Goal: Task Accomplishment & Management: Manage account settings

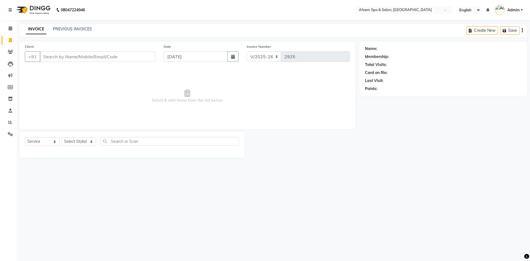
select select "750"
select select "service"
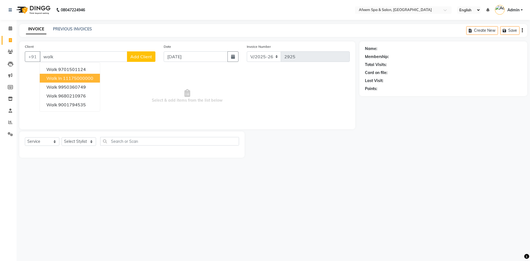
click at [78, 79] on ngb-highlight "11175000000" at bounding box center [78, 78] width 30 height 6
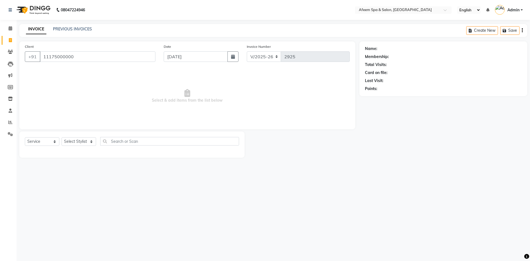
type input "11175000000"
click at [88, 143] on select "Select Stylist aarti bhavna deep Deepika [PERSON_NAME] [PERSON_NAME] [PERSON_NA…" at bounding box center [79, 141] width 34 height 9
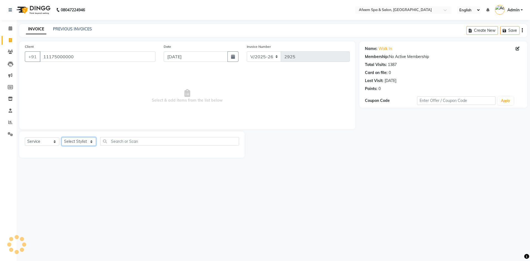
select select "12004"
click at [62, 137] on select "Select Stylist aarti bhavna deep Deepika [PERSON_NAME] [PERSON_NAME] [PERSON_NA…" at bounding box center [79, 141] width 34 height 9
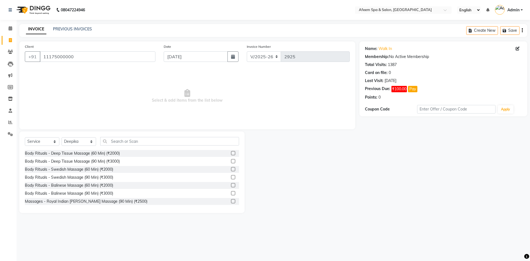
drag, startPoint x: 107, startPoint y: 152, endPoint x: 115, endPoint y: 149, distance: 7.8
click at [107, 152] on div "Body Rituals - Deep Tissue Massage (60 Min) (₹2000)" at bounding box center [72, 153] width 95 height 6
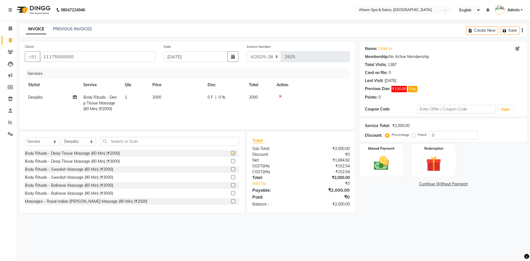
checkbox input "false"
click at [151, 103] on td "2000" at bounding box center [176, 103] width 55 height 24
select select "12004"
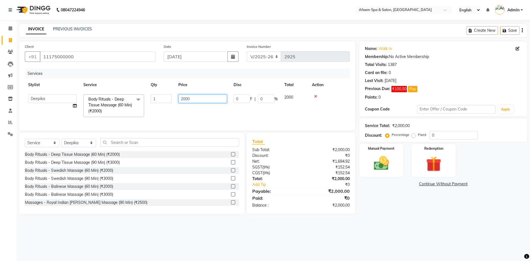
drag, startPoint x: 199, startPoint y: 98, endPoint x: 97, endPoint y: 97, distance: 101.5
click at [97, 97] on tr "aarti bhavna deep [PERSON_NAME] [PERSON_NAME] [PERSON_NAME] Product [PERSON_NAM…" at bounding box center [187, 105] width 325 height 29
type input "5000"
click at [94, 151] on div "Select Service Product Membership Package Voucher Prepaid Gift Card Select Styl…" at bounding box center [131, 172] width 225 height 81
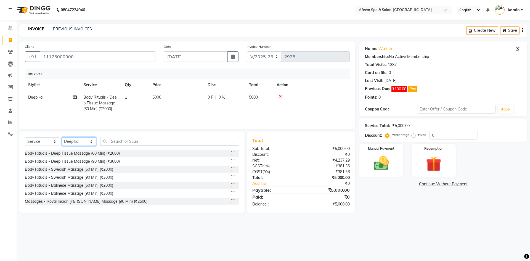
select select "37804"
click at [62, 137] on select "Select Stylist aarti bhavna deep Deepika [PERSON_NAME] [PERSON_NAME] [PERSON_NA…" at bounding box center [79, 141] width 34 height 9
click at [101, 153] on div "Body Rituals - Deep Tissue Massage (60 Min) (₹2000)" at bounding box center [72, 153] width 95 height 6
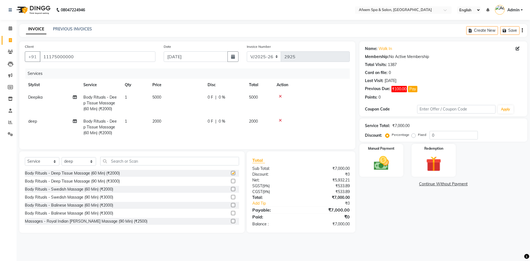
checkbox input "false"
click at [163, 124] on td "2000" at bounding box center [176, 127] width 55 height 24
select select "37804"
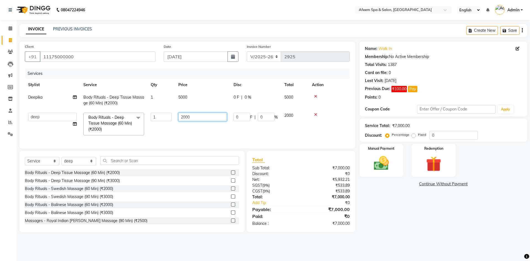
drag, startPoint x: 202, startPoint y: 121, endPoint x: 131, endPoint y: 119, distance: 71.2
click at [131, 119] on tr "aarti bhavna deep [PERSON_NAME] [PERSON_NAME] [PERSON_NAME] Product [PERSON_NAM…" at bounding box center [187, 123] width 325 height 29
type input "750"
click at [392, 159] on img at bounding box center [381, 163] width 26 height 18
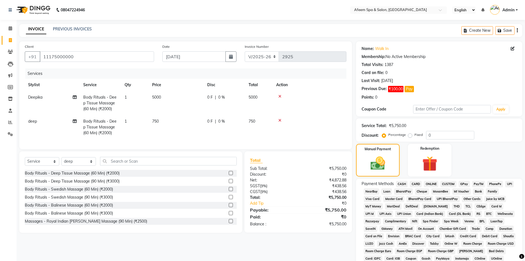
click at [405, 184] on span "CASH" at bounding box center [402, 184] width 12 height 6
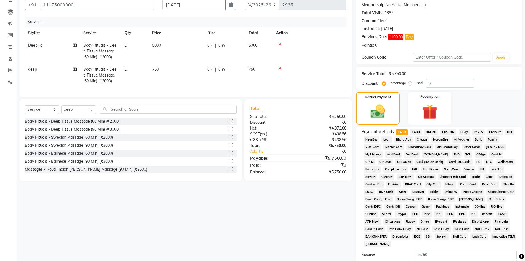
scroll to position [110, 0]
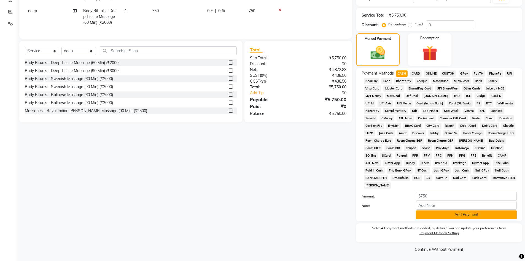
click at [462, 213] on button "Add Payment" at bounding box center [466, 214] width 101 height 9
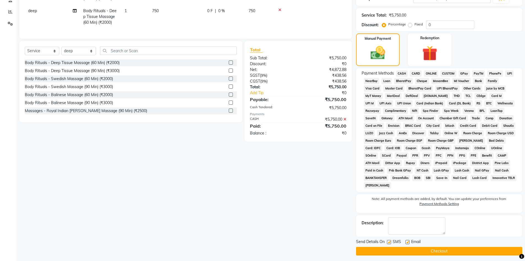
click at [448, 248] on button "Checkout" at bounding box center [439, 251] width 166 height 9
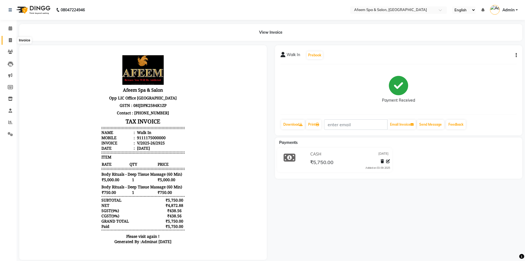
click at [7, 41] on span at bounding box center [11, 40] width 10 height 6
select select "service"
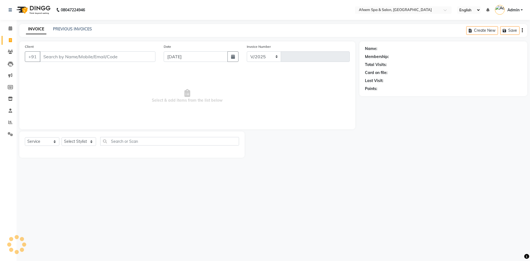
select select "750"
type input "2926"
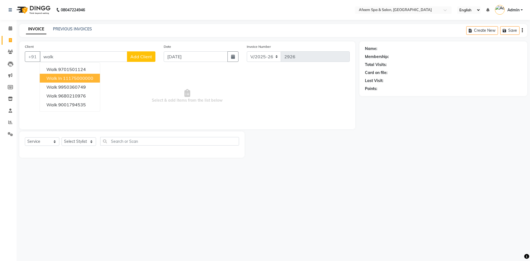
click at [68, 78] on ngb-highlight "11175000000" at bounding box center [78, 78] width 30 height 6
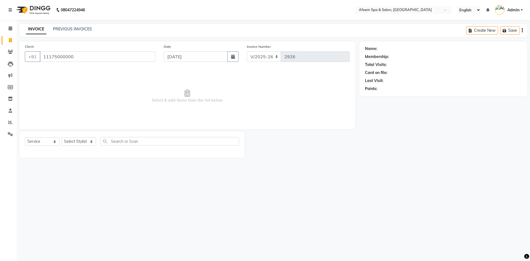
type input "11175000000"
drag, startPoint x: 87, startPoint y: 141, endPoint x: 90, endPoint y: 137, distance: 4.7
click at [87, 141] on select "Select Stylist aarti bhavna deep Deepika [PERSON_NAME] [PERSON_NAME] [PERSON_NA…" at bounding box center [79, 141] width 34 height 9
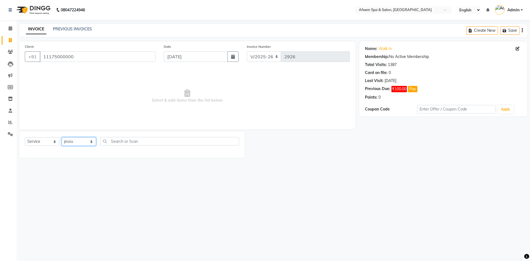
click at [62, 137] on select "Select Stylist aarti bhavna deep Deepika [PERSON_NAME] [PERSON_NAME] [PERSON_NA…" at bounding box center [79, 141] width 34 height 9
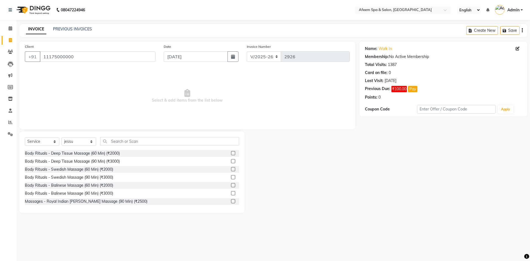
click at [79, 137] on div "Select Service Product Membership Package Voucher Prepaid Gift Card Select Styl…" at bounding box center [131, 171] width 225 height 81
click at [80, 140] on select "Select Stylist aarti bhavna deep Deepika [PERSON_NAME] [PERSON_NAME] [PERSON_NA…" at bounding box center [79, 141] width 34 height 9
select select "45314"
click at [62, 137] on select "Select Stylist aarti bhavna deep Deepika [PERSON_NAME] [PERSON_NAME] [PERSON_NA…" at bounding box center [79, 141] width 34 height 9
click at [116, 155] on div "Body Rituals - Deep Tissue Massage (60 Min) (₹2000)" at bounding box center [72, 153] width 95 height 6
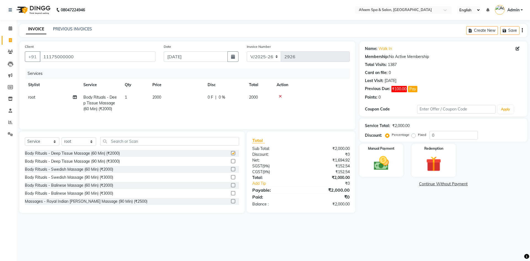
checkbox input "false"
click at [159, 101] on td "2000" at bounding box center [176, 103] width 55 height 24
select select "45314"
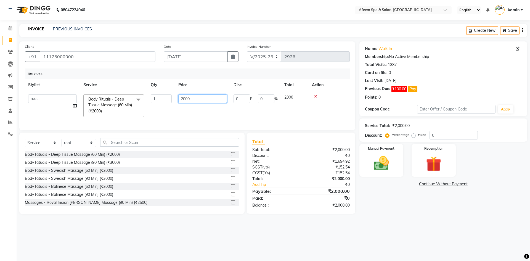
drag, startPoint x: 194, startPoint y: 98, endPoint x: 165, endPoint y: 101, distance: 29.5
click at [165, 101] on tr "aarti bhavna deep [PERSON_NAME] [PERSON_NAME] [PERSON_NAME] Product [PERSON_NAM…" at bounding box center [187, 105] width 325 height 29
type input "4000"
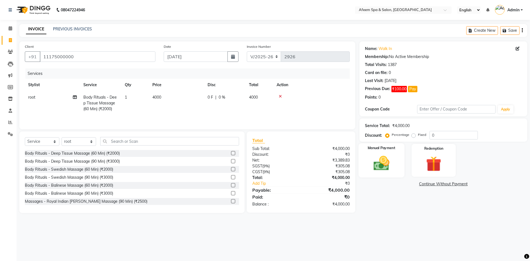
click at [380, 160] on img at bounding box center [381, 163] width 26 height 18
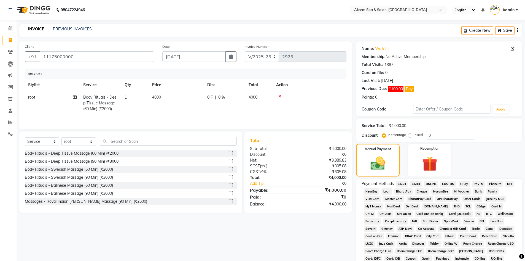
click at [403, 184] on span "CASH" at bounding box center [402, 184] width 12 height 6
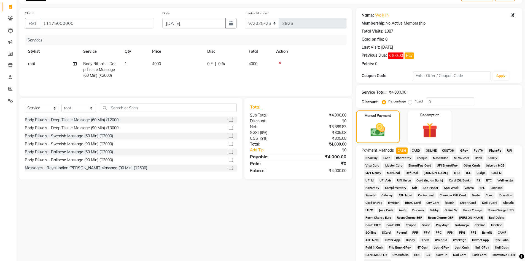
scroll to position [83, 0]
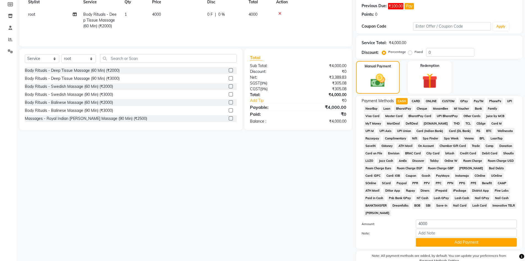
click at [431, 100] on span "ONLINE" at bounding box center [431, 101] width 14 height 6
click at [453, 244] on button "Add Payment" at bounding box center [466, 242] width 101 height 9
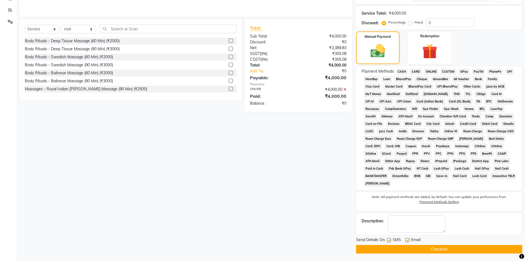
scroll to position [113, 0]
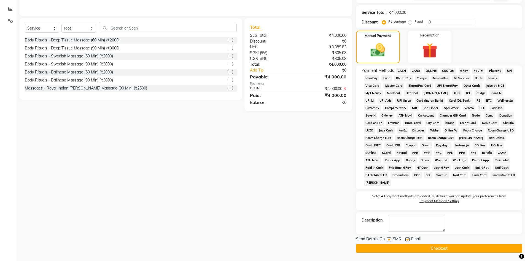
click at [435, 248] on button "Checkout" at bounding box center [439, 248] width 166 height 9
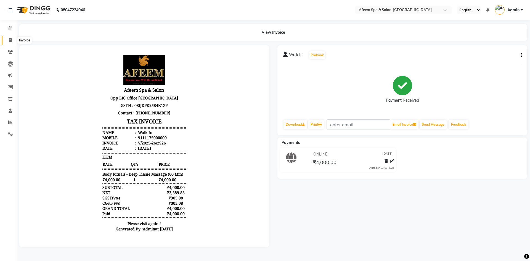
click at [12, 39] on icon at bounding box center [10, 40] width 3 height 4
select select "service"
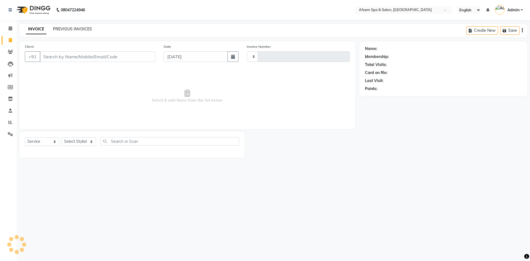
click at [56, 28] on link "PREVIOUS INVOICES" at bounding box center [72, 28] width 39 height 5
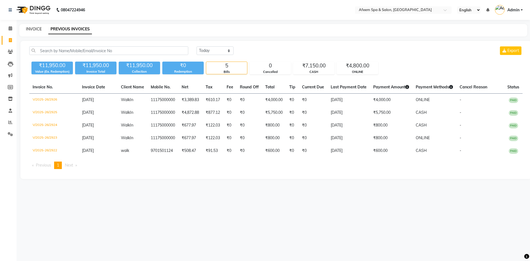
click at [32, 28] on link "INVOICE" at bounding box center [34, 28] width 16 height 5
select select "service"
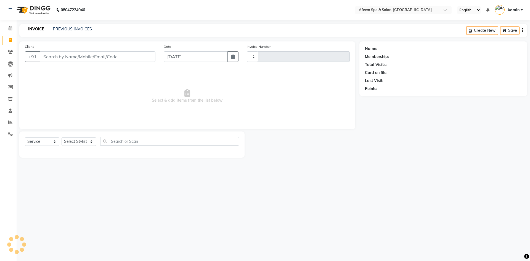
type input "2927"
select select "750"
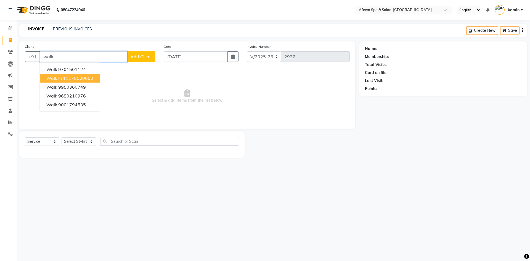
click at [77, 78] on ngb-highlight "11175000000" at bounding box center [78, 78] width 30 height 6
type input "11175000000"
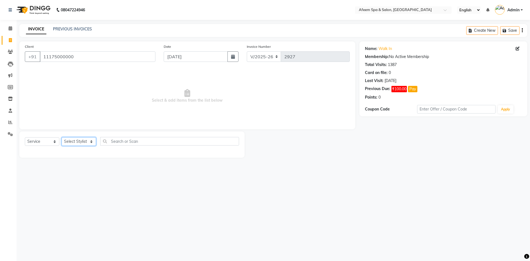
click at [82, 143] on select "Select Stylist aarti bhavna deep Deepika [PERSON_NAME] [PERSON_NAME] [PERSON_NA…" at bounding box center [79, 141] width 34 height 9
select select "37804"
click at [62, 137] on select "Select Stylist aarti bhavna deep Deepika [PERSON_NAME] [PERSON_NAME] [PERSON_NA…" at bounding box center [79, 141] width 34 height 9
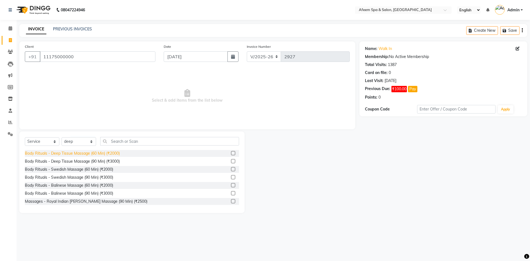
click at [113, 154] on div "Body Rituals - Deep Tissue Massage (60 Min) (₹2000)" at bounding box center [72, 153] width 95 height 6
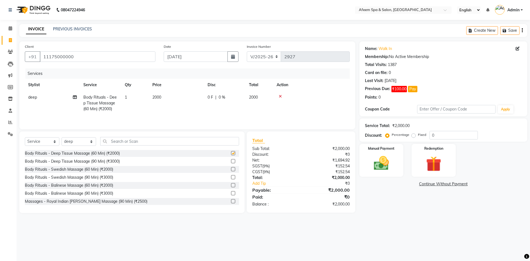
checkbox input "false"
click at [161, 96] on span "2000" at bounding box center [156, 97] width 9 height 5
select select "37804"
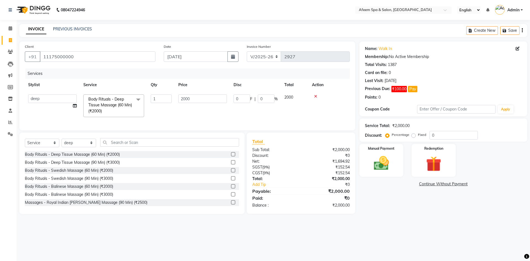
click at [200, 92] on td "2000" at bounding box center [202, 105] width 55 height 29
drag, startPoint x: 199, startPoint y: 97, endPoint x: 160, endPoint y: 98, distance: 39.2
click at [160, 98] on tr "aarti bhavna deep [PERSON_NAME] [PERSON_NAME] [PERSON_NAME] Product [PERSON_NAM…" at bounding box center [187, 105] width 325 height 29
click at [51, 96] on td "deep" at bounding box center [52, 103] width 55 height 24
select select "37804"
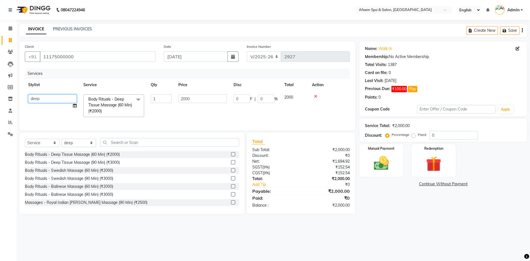
click at [47, 98] on select "aarti bhavna deep Deepika [PERSON_NAME] [PERSON_NAME] [PERSON_NAME] Product [PE…" at bounding box center [52, 98] width 49 height 9
select select "37498"
drag, startPoint x: 203, startPoint y: 97, endPoint x: 162, endPoint y: 97, distance: 41.1
click at [162, 97] on tr "aarti bhavna deep [PERSON_NAME] [PERSON_NAME] [PERSON_NAME] Product [PERSON_NAM…" at bounding box center [187, 105] width 325 height 29
type input "1750"
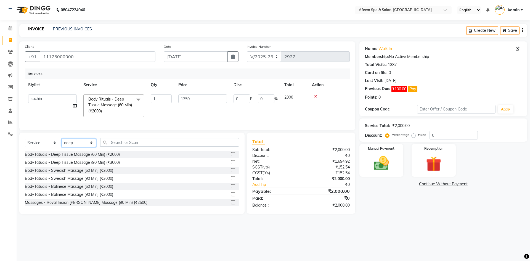
click at [79, 150] on div "Select Service Product Membership Package Voucher Prepaid Gift Card Select Styl…" at bounding box center [131, 172] width 225 height 81
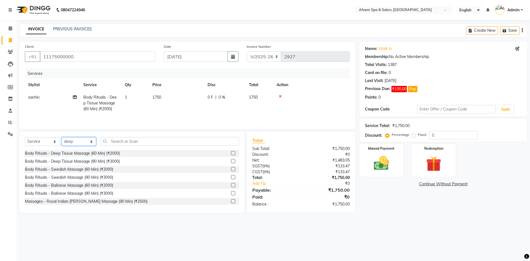
select select "45311"
click at [62, 137] on select "Select Stylist aarti bhavna deep Deepika [PERSON_NAME] [PERSON_NAME] [PERSON_NA…" at bounding box center [79, 141] width 34 height 9
click at [113, 154] on div "Body Rituals - Deep Tissue Massage (60 Min) (₹2000)" at bounding box center [72, 153] width 95 height 6
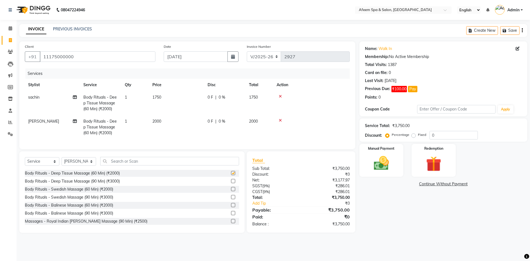
checkbox input "false"
click at [160, 123] on span "2000" at bounding box center [156, 121] width 9 height 5
select select "45311"
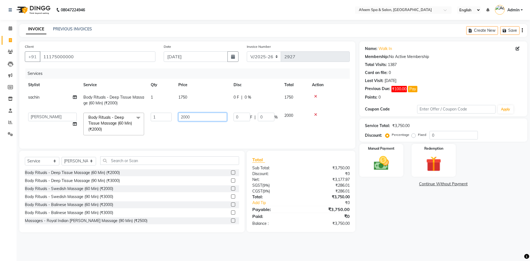
drag, startPoint x: 199, startPoint y: 117, endPoint x: 135, endPoint y: 114, distance: 64.1
click at [135, 114] on tr "aarti bhavna deep [PERSON_NAME] [PERSON_NAME] [PERSON_NAME] Product [PERSON_NAM…" at bounding box center [187, 123] width 325 height 29
type input "1500"
click at [81, 164] on select "Select Stylist aarti bhavna deep Deepika [PERSON_NAME] [PERSON_NAME] [PERSON_NA…" at bounding box center [79, 161] width 34 height 9
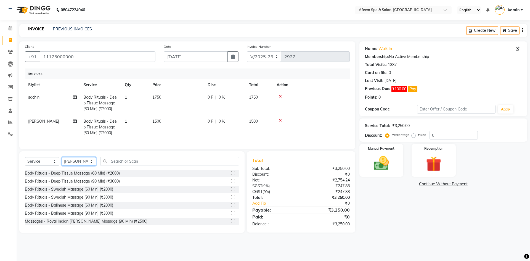
select select "45313"
click at [62, 161] on select "Select Stylist aarti bhavna deep Deepika [PERSON_NAME] [PERSON_NAME] [PERSON_NA…" at bounding box center [79, 161] width 34 height 9
click at [111, 184] on div "Body Rituals - Deep Tissue Massage (90 Min) (₹3000)" at bounding box center [72, 181] width 95 height 6
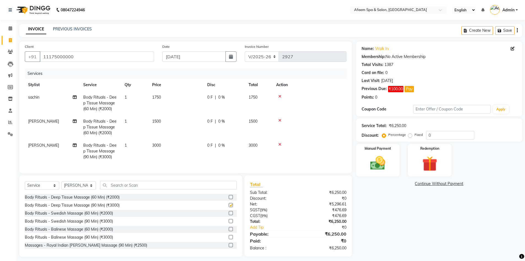
checkbox input "false"
click at [152, 150] on td "3000" at bounding box center [176, 151] width 55 height 24
select select "45313"
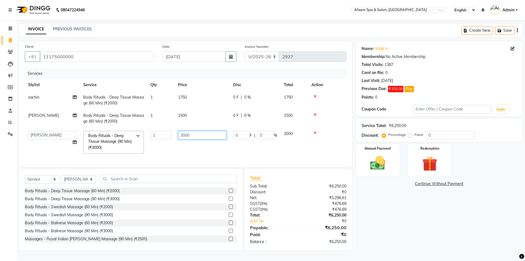
click at [164, 138] on tr "aarti bhavna deep [PERSON_NAME] [PERSON_NAME] [PERSON_NAME] Product [PERSON_NAM…" at bounding box center [186, 141] width 322 height 29
type input "4000"
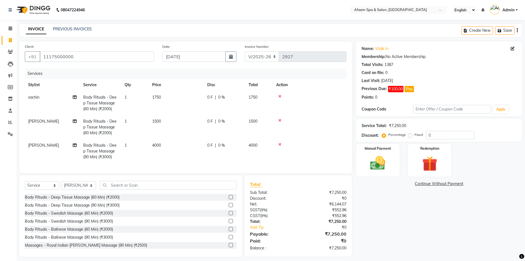
click at [200, 143] on td "4000" at bounding box center [176, 151] width 55 height 24
select select "45313"
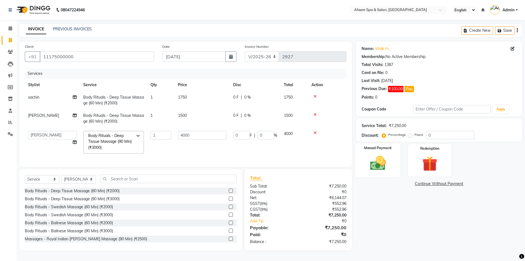
click at [378, 167] on img at bounding box center [377, 163] width 25 height 18
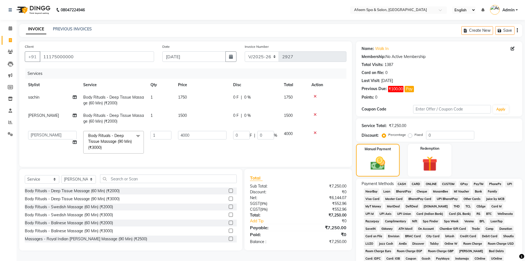
click at [416, 183] on span "CARD" at bounding box center [416, 184] width 12 height 6
click at [435, 182] on span "ONLINE" at bounding box center [431, 184] width 14 height 6
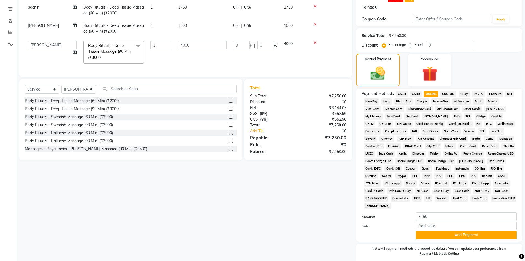
scroll to position [110, 0]
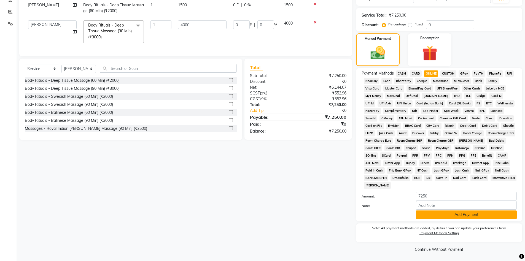
click at [457, 217] on button "Add Payment" at bounding box center [466, 214] width 101 height 9
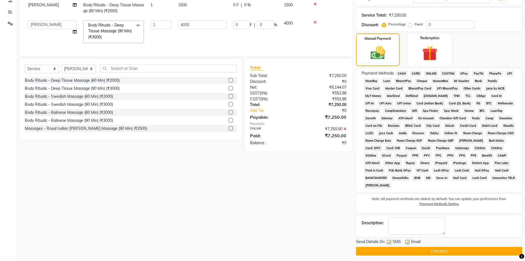
click at [444, 248] on button "Checkout" at bounding box center [439, 251] width 166 height 9
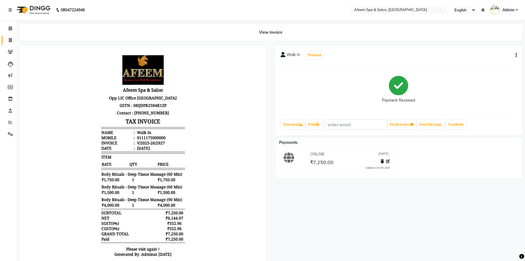
click at [10, 36] on link "Invoice" at bounding box center [8, 40] width 13 height 9
select select "service"
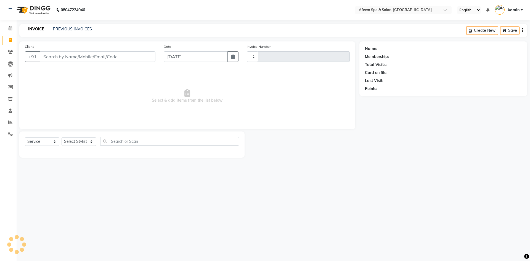
type input "2928"
select select "750"
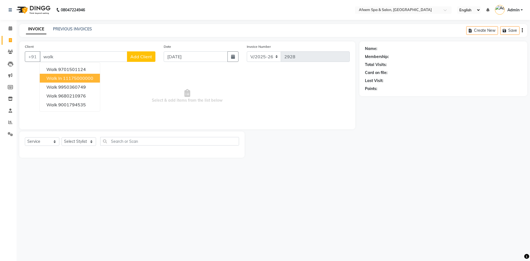
click at [74, 77] on ngb-highlight "11175000000" at bounding box center [78, 78] width 30 height 6
type input "11175000000"
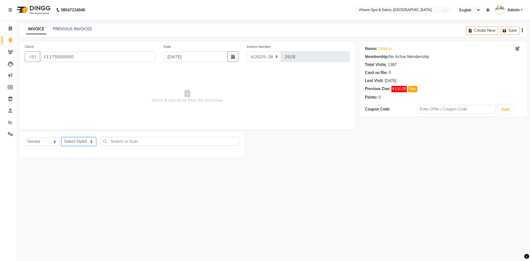
drag, startPoint x: 89, startPoint y: 142, endPoint x: 91, endPoint y: 138, distance: 4.3
click at [89, 142] on select "Select Stylist aarti bhavna deep Deepika [PERSON_NAME] [PERSON_NAME] [PERSON_NA…" at bounding box center [79, 141] width 34 height 9
select select "45313"
click at [62, 137] on select "Select Stylist aarti bhavna deep Deepika [PERSON_NAME] [PERSON_NAME] [PERSON_NA…" at bounding box center [79, 141] width 34 height 9
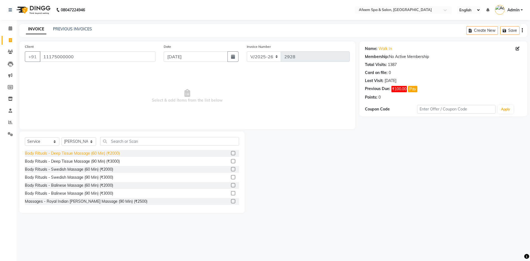
click at [110, 154] on div "Body Rituals - Deep Tissue Massage (60 Min) (₹2000)" at bounding box center [72, 153] width 95 height 6
checkbox input "false"
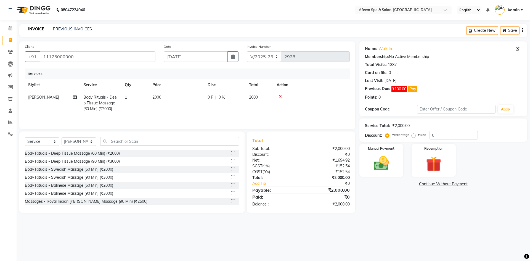
click at [156, 100] on td "2000" at bounding box center [176, 103] width 55 height 24
select select "45313"
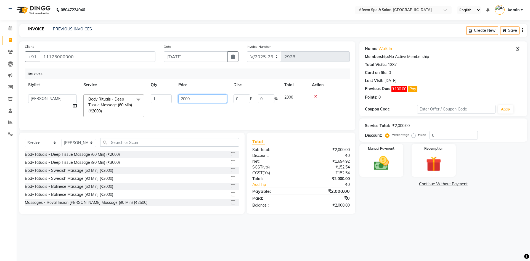
drag, startPoint x: 204, startPoint y: 98, endPoint x: 120, endPoint y: 99, distance: 83.3
click at [125, 100] on tr "aarti bhavna deep [PERSON_NAME] [PERSON_NAME] [PERSON_NAME] Product [PERSON_NAM…" at bounding box center [187, 105] width 325 height 29
type input "1000"
click at [85, 146] on div "Select Service Product Membership Package Voucher Prepaid Gift Card Select Styl…" at bounding box center [132, 144] width 214 height 13
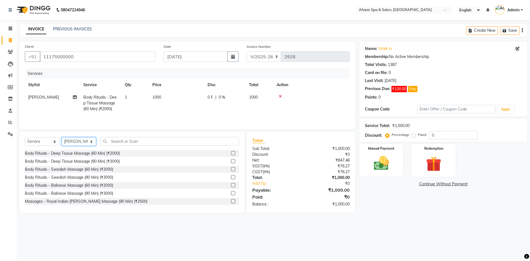
select select "45310"
click at [62, 137] on select "Select Stylist aarti bhavna deep Deepika [PERSON_NAME] [PERSON_NAME] [PERSON_NA…" at bounding box center [79, 141] width 34 height 9
click at [114, 153] on div "Body Rituals - Deep Tissue Massage (60 Min) (₹2000)" at bounding box center [72, 153] width 95 height 6
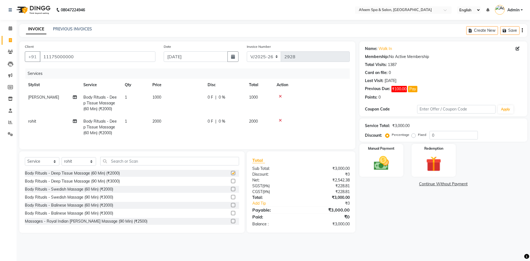
checkbox input "false"
click at [158, 124] on td "2000" at bounding box center [176, 127] width 55 height 24
select select "45310"
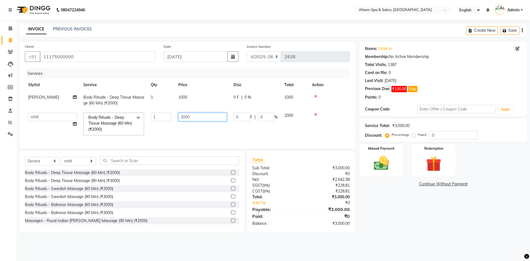
click at [160, 119] on tr "aarti bhavna deep [PERSON_NAME] [PERSON_NAME] [PERSON_NAME] Product [PERSON_NAM…" at bounding box center [187, 123] width 325 height 29
type input "500"
click at [382, 166] on img at bounding box center [381, 163] width 26 height 18
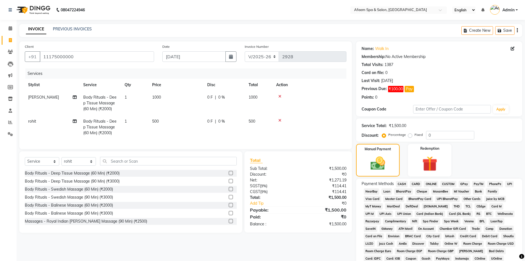
click at [404, 182] on span "CASH" at bounding box center [402, 184] width 12 height 6
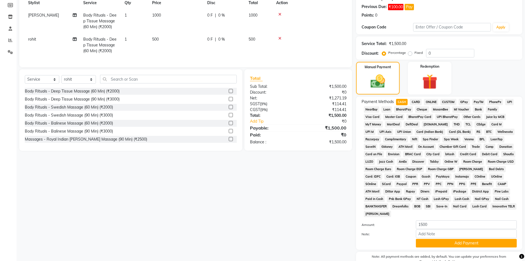
scroll to position [83, 0]
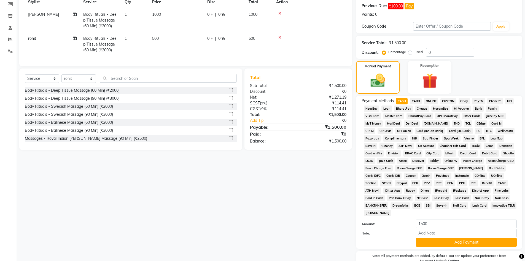
click at [433, 99] on span "ONLINE" at bounding box center [431, 101] width 14 height 6
click at [455, 239] on button "Add Payment" at bounding box center [466, 242] width 101 height 9
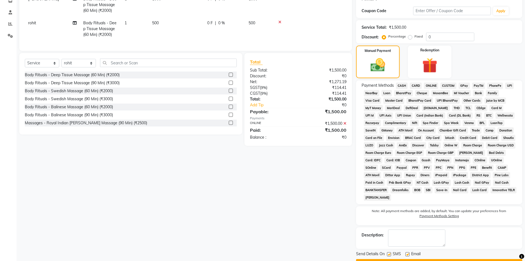
scroll to position [113, 0]
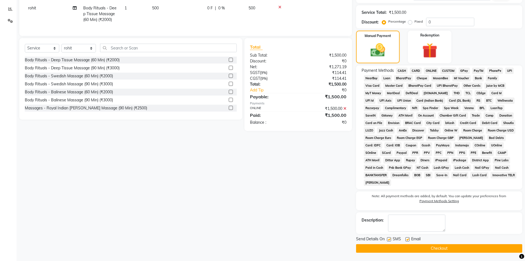
click at [445, 247] on button "Checkout" at bounding box center [439, 248] width 166 height 9
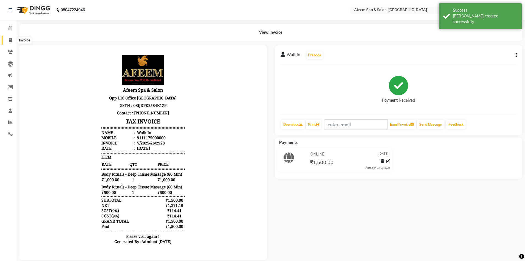
click at [11, 39] on icon at bounding box center [10, 40] width 3 height 4
select select "service"
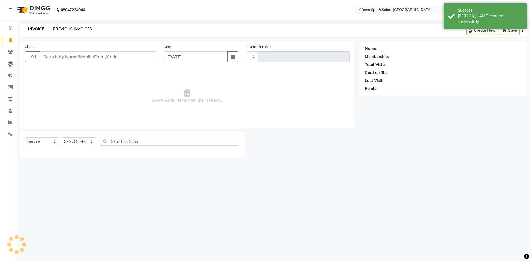
type input "2929"
select select "750"
click at [83, 28] on link "PREVIOUS INVOICES" at bounding box center [72, 28] width 39 height 5
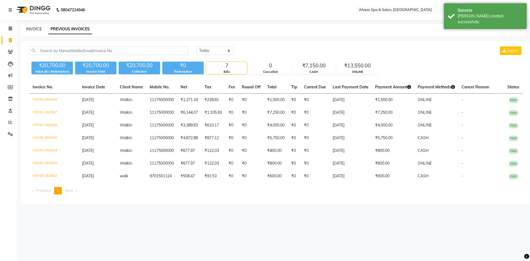
click at [37, 29] on link "INVOICE" at bounding box center [34, 28] width 16 height 5
select select "service"
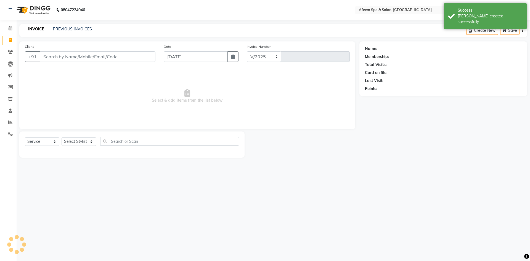
select select "750"
type input "2929"
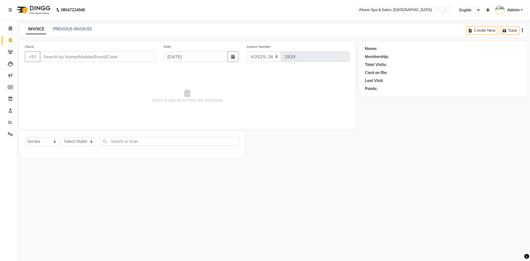
click at [56, 25] on div "INVOICE PREVIOUS INVOICES Create New Save" at bounding box center [272, 30] width 507 height 13
click at [56, 26] on div "INVOICE PREVIOUS INVOICES Create New Save" at bounding box center [272, 30] width 507 height 13
click at [57, 30] on link "PREVIOUS INVOICES" at bounding box center [72, 28] width 39 height 5
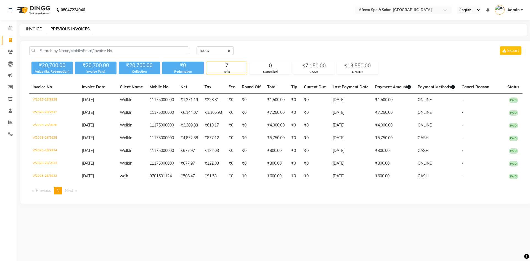
click at [29, 28] on link "INVOICE" at bounding box center [34, 28] width 16 height 5
select select "service"
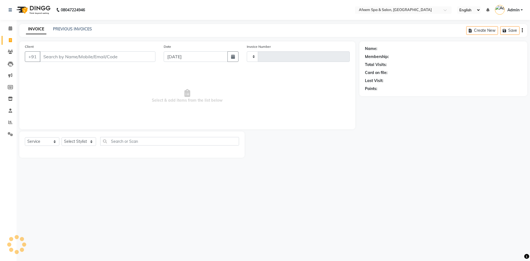
type input "2929"
select select "750"
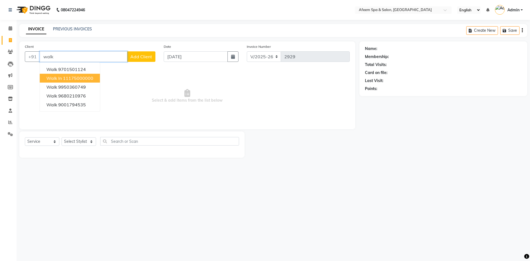
click at [76, 74] on button "Walk In 11175000000" at bounding box center [70, 78] width 60 height 9
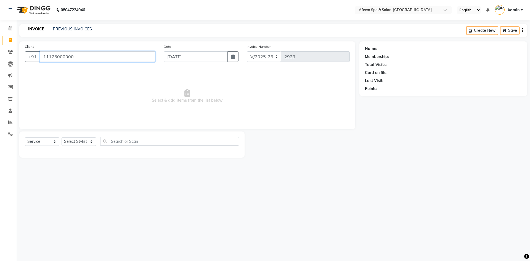
type input "11175000000"
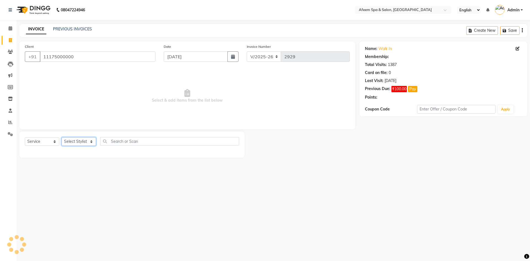
click at [85, 140] on select "Select Stylist aarti bhavna deep Deepika [PERSON_NAME] [PERSON_NAME] [PERSON_NA…" at bounding box center [79, 141] width 34 height 9
select select "28158"
click at [62, 137] on select "Select Stylist aarti bhavna deep Deepika [PERSON_NAME] [PERSON_NAME] [PERSON_NA…" at bounding box center [79, 141] width 34 height 9
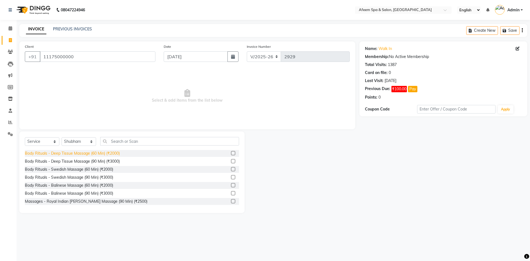
click at [105, 153] on div "Body Rituals - Deep Tissue Massage (60 Min) (₹2000)" at bounding box center [72, 153] width 95 height 6
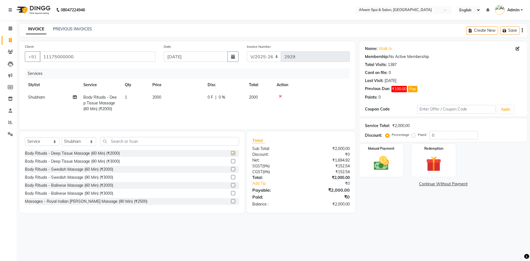
checkbox input "false"
click at [156, 98] on span "2000" at bounding box center [156, 97] width 9 height 5
select select "28158"
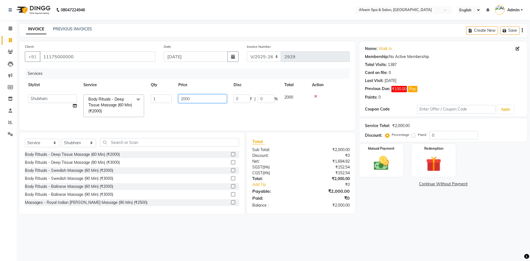
drag, startPoint x: 200, startPoint y: 98, endPoint x: 163, endPoint y: 98, distance: 37.2
click at [163, 98] on tr "aarti bhavna deep [PERSON_NAME] [PERSON_NAME] [PERSON_NAME] Product [PERSON_NAM…" at bounding box center [187, 105] width 325 height 29
type input "500"
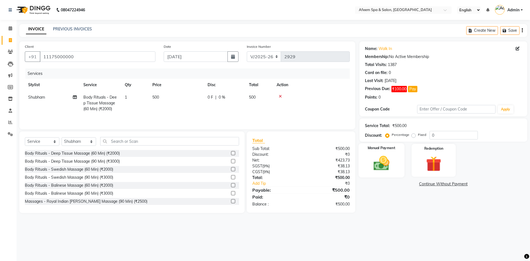
click at [381, 165] on img at bounding box center [381, 163] width 26 height 18
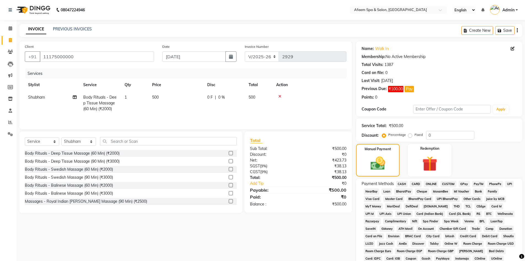
click at [429, 182] on span "ONLINE" at bounding box center [431, 184] width 14 height 6
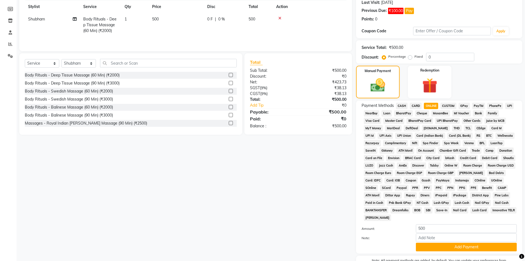
scroll to position [110, 0]
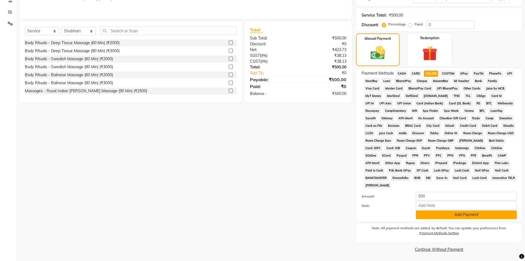
click at [434, 215] on button "Add Payment" at bounding box center [466, 214] width 101 height 9
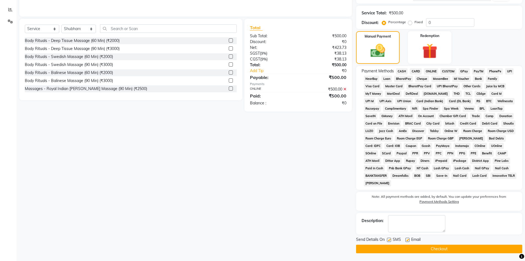
scroll to position [113, 0]
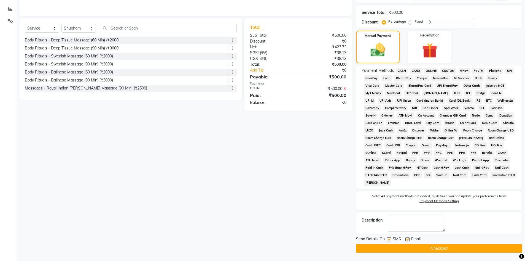
click at [424, 245] on button "Checkout" at bounding box center [439, 248] width 166 height 9
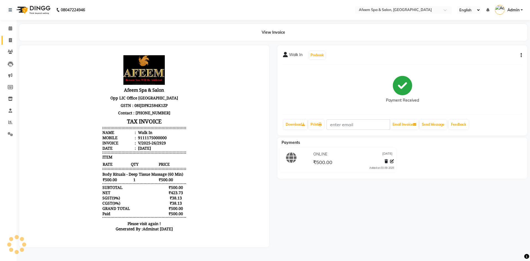
click at [12, 40] on span at bounding box center [11, 40] width 10 height 6
select select "service"
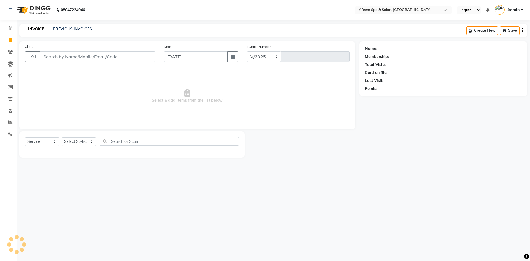
select select "750"
type input "2930"
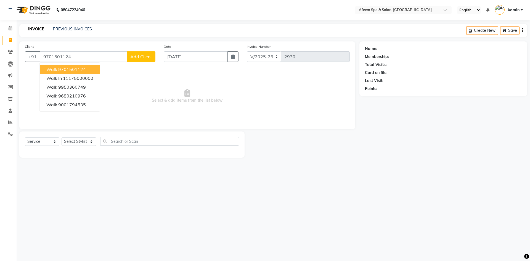
type input "9701501124"
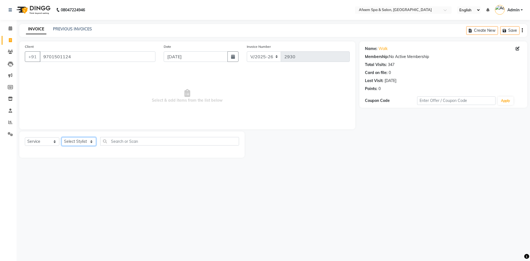
click at [75, 141] on select "Select Stylist aarti bhavna deep Deepika [PERSON_NAME] [PERSON_NAME] [PERSON_NA…" at bounding box center [79, 141] width 34 height 9
drag, startPoint x: 154, startPoint y: 135, endPoint x: 153, endPoint y: 133, distance: 2.8
click at [153, 133] on div "Select Service Product Membership Package Voucher Prepaid Gift Card Select Styl…" at bounding box center [131, 144] width 225 height 26
click at [83, 141] on select "Select Stylist aarti bhavna deep Deepika [PERSON_NAME] [PERSON_NAME] [PERSON_NA…" at bounding box center [79, 141] width 34 height 9
select select "12004"
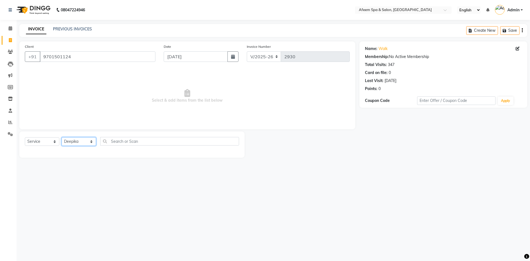
click at [62, 137] on select "Select Stylist aarti bhavna deep Deepika [PERSON_NAME] [PERSON_NAME] [PERSON_NA…" at bounding box center [79, 141] width 34 height 9
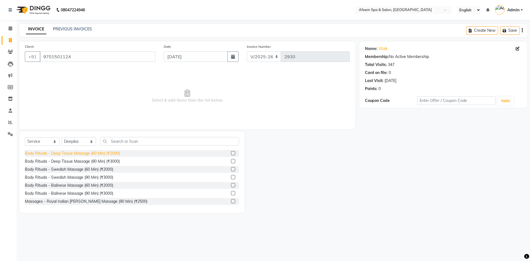
click at [114, 151] on div "Body Rituals - Deep Tissue Massage (60 Min) (₹2000)" at bounding box center [72, 153] width 95 height 6
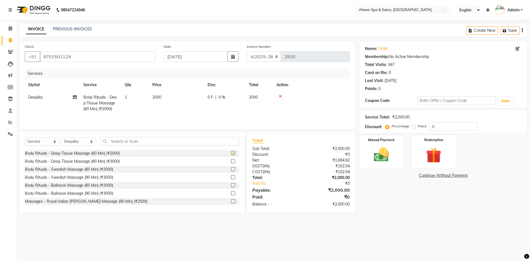
checkbox input "false"
click at [153, 98] on span "2000" at bounding box center [156, 97] width 9 height 5
select select "12004"
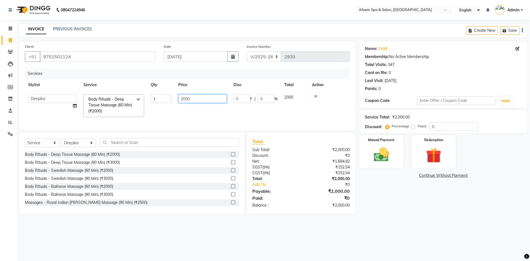
drag, startPoint x: 196, startPoint y: 98, endPoint x: 154, endPoint y: 99, distance: 41.7
click at [154, 99] on tr "aarti bhavna deep [PERSON_NAME] [PERSON_NAME] [PERSON_NAME] Product [PERSON_NAM…" at bounding box center [187, 105] width 325 height 29
type input "5000"
click at [384, 158] on img at bounding box center [381, 154] width 26 height 18
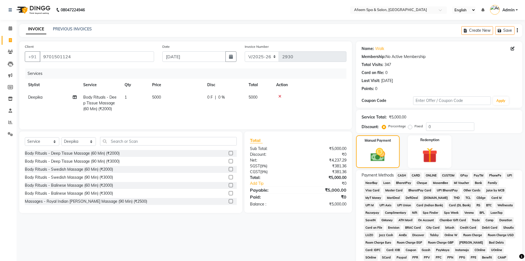
click at [402, 175] on span "CASH" at bounding box center [402, 175] width 12 height 6
click at [335, 200] on div "Total Sub Total: ₹5,000.00 Discount: ₹0 Net: ₹4,237.29 SGST ( 9% ) ₹381.36 CGST…" at bounding box center [298, 172] width 96 height 70
click at [280, 97] on icon at bounding box center [280, 96] width 3 height 4
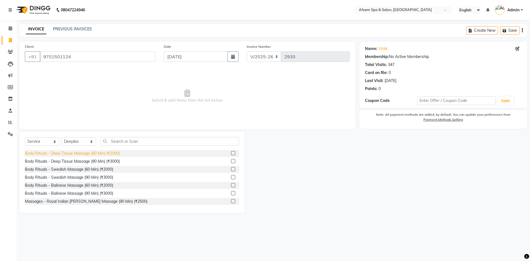
click at [108, 152] on div "Body Rituals - Deep Tissue Massage (60 Min) (₹2000)" at bounding box center [72, 153] width 95 height 6
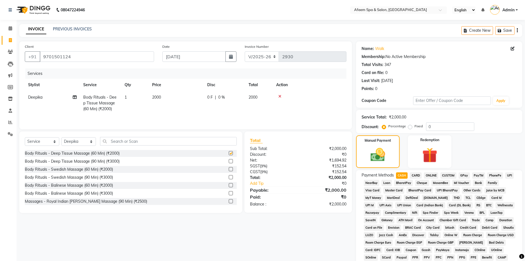
checkbox input "false"
click at [163, 99] on td "2000" at bounding box center [176, 103] width 55 height 24
select select "12004"
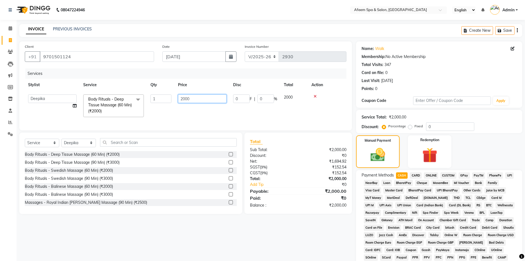
drag, startPoint x: 186, startPoint y: 97, endPoint x: 197, endPoint y: 98, distance: 10.8
click at [189, 97] on input "2000" at bounding box center [202, 98] width 49 height 9
drag, startPoint x: 197, startPoint y: 98, endPoint x: 180, endPoint y: 103, distance: 17.2
click at [180, 103] on td "2000" at bounding box center [202, 105] width 55 height 29
type input "4000"
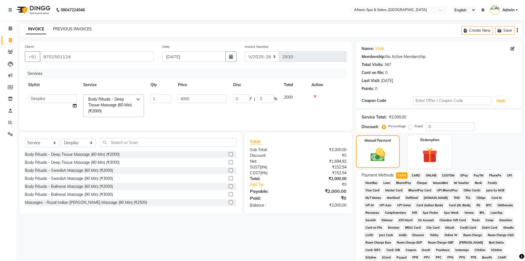
click at [79, 27] on link "PREVIOUS INVOICES" at bounding box center [72, 28] width 39 height 5
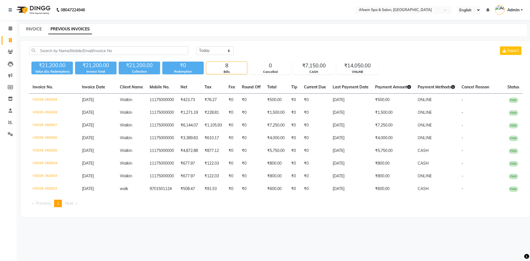
click at [36, 28] on link "INVOICE" at bounding box center [34, 28] width 16 height 5
select select "service"
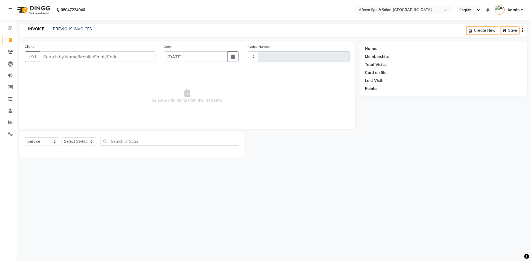
type input "2930"
select select "750"
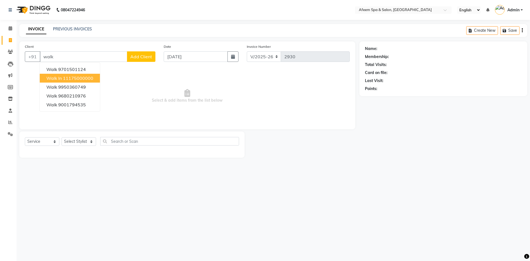
click at [77, 79] on ngb-highlight "11175000000" at bounding box center [78, 78] width 30 height 6
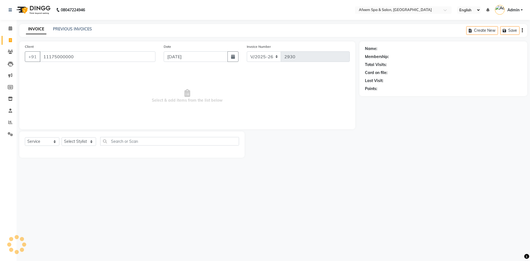
type input "11175000000"
drag, startPoint x: 75, startPoint y: 141, endPoint x: 79, endPoint y: 137, distance: 5.3
click at [75, 141] on select "Select Stylist aarti bhavna deep Deepika [PERSON_NAME] [PERSON_NAME] [PERSON_NA…" at bounding box center [79, 141] width 34 height 9
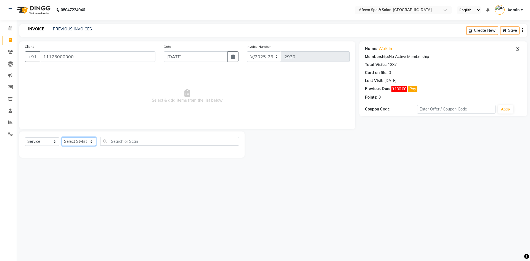
select select "12004"
click at [62, 137] on select "Select Stylist aarti bhavna deep Deepika [PERSON_NAME] [PERSON_NAME] [PERSON_NA…" at bounding box center [79, 141] width 34 height 9
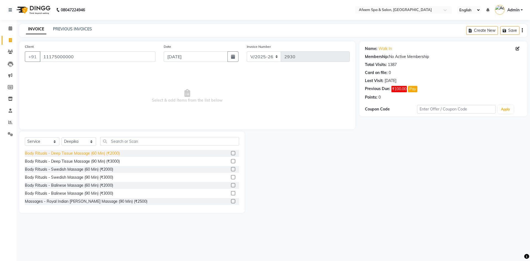
click at [114, 151] on div "Body Rituals - Deep Tissue Massage (60 Min) (₹2000)" at bounding box center [72, 153] width 95 height 6
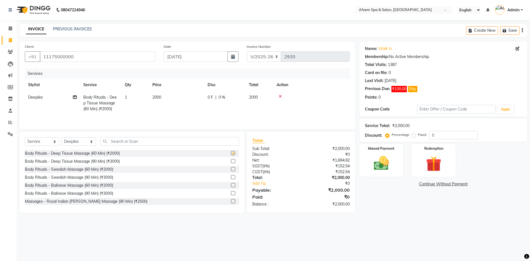
checkbox input "false"
click at [162, 97] on td "2000" at bounding box center [176, 103] width 55 height 24
select select "12004"
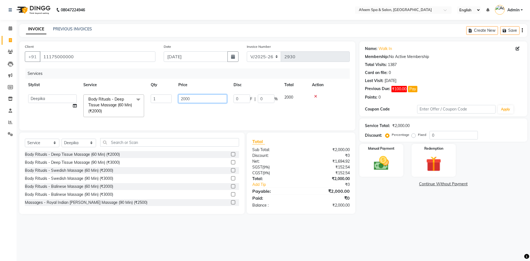
drag, startPoint x: 214, startPoint y: 98, endPoint x: 97, endPoint y: 106, distance: 117.2
click at [97, 106] on tr "aarti bhavna deep [PERSON_NAME] [PERSON_NAME] [PERSON_NAME] Product [PERSON_NAM…" at bounding box center [187, 105] width 325 height 29
type input "4000"
click at [386, 161] on img at bounding box center [381, 163] width 26 height 18
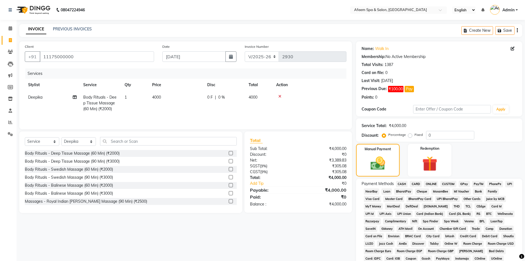
click at [399, 184] on span "CASH" at bounding box center [402, 184] width 12 height 6
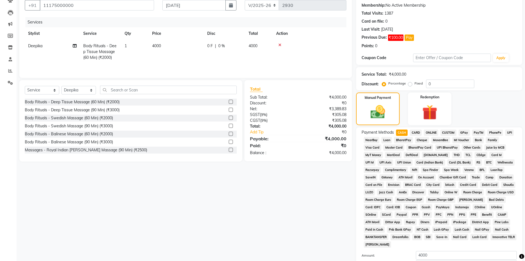
scroll to position [83, 0]
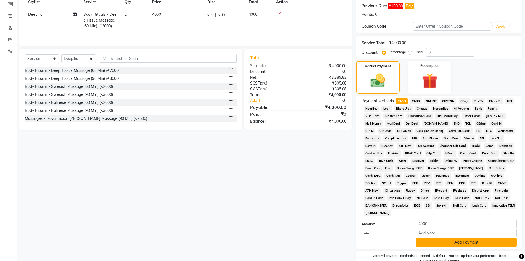
click at [435, 244] on button "Add Payment" at bounding box center [466, 242] width 101 height 9
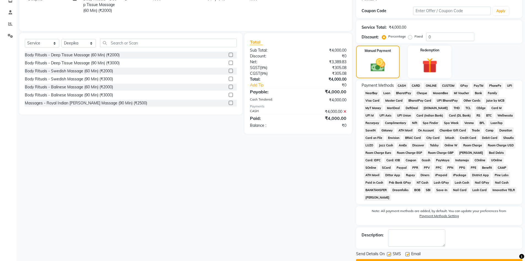
scroll to position [110, 0]
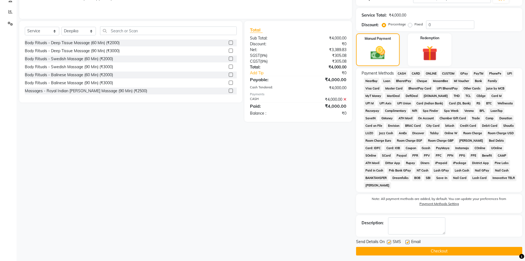
click at [432, 249] on button "Checkout" at bounding box center [439, 251] width 166 height 9
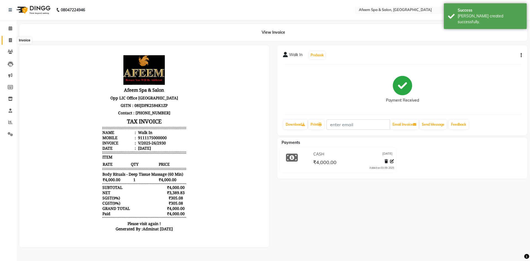
click at [11, 41] on icon at bounding box center [10, 40] width 3 height 4
select select "service"
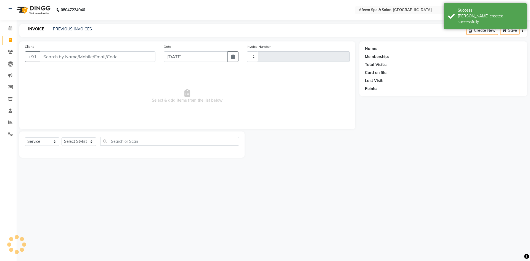
type input "2931"
select select "750"
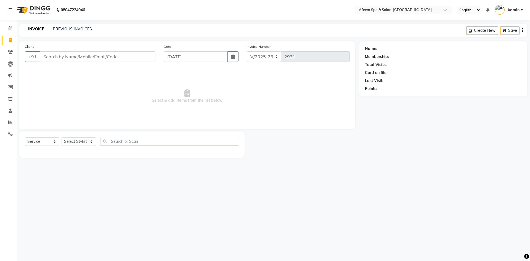
click at [68, 23] on div "08047224946 Select Location × Afeem Spa & Salon, Surya Colony English ENGLISH E…" at bounding box center [265, 130] width 530 height 261
click at [69, 29] on link "PREVIOUS INVOICES" at bounding box center [72, 28] width 39 height 5
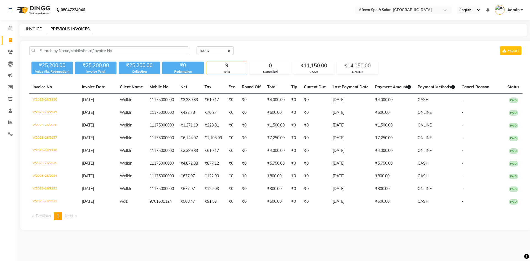
click at [36, 30] on link "INVOICE" at bounding box center [34, 28] width 16 height 5
select select "service"
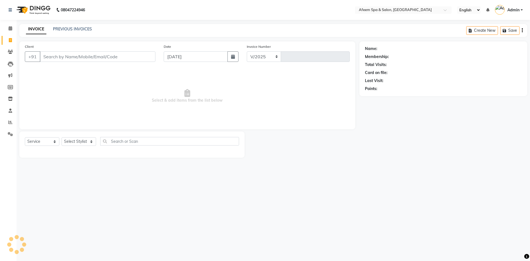
select select "750"
type input "2931"
click at [61, 26] on link "PREVIOUS INVOICES" at bounding box center [72, 28] width 39 height 5
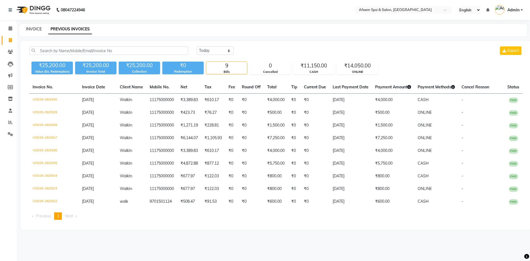
click at [33, 27] on link "INVOICE" at bounding box center [34, 28] width 16 height 5
select select "service"
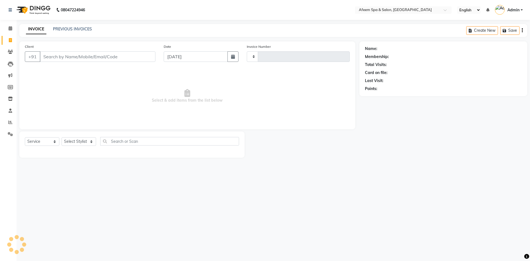
type input "2931"
select select "750"
click at [60, 27] on link "PREVIOUS INVOICES" at bounding box center [72, 28] width 39 height 5
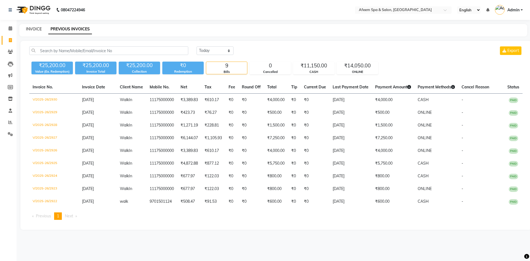
click at [36, 29] on link "INVOICE" at bounding box center [34, 28] width 16 height 5
select select "service"
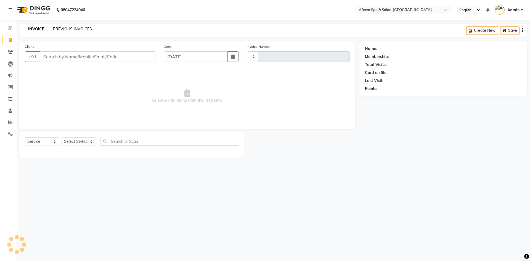
click at [65, 28] on link "PREVIOUS INVOICES" at bounding box center [72, 28] width 39 height 5
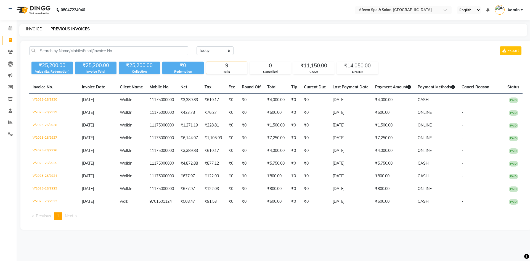
click at [37, 27] on link "INVOICE" at bounding box center [34, 28] width 16 height 5
select select "service"
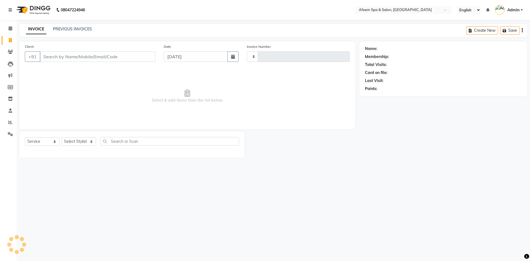
type input "2931"
select select "750"
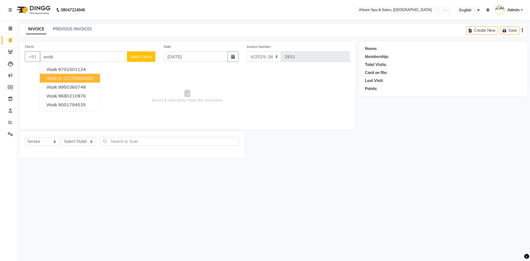
click at [77, 80] on ngb-highlight "11175000000" at bounding box center [78, 78] width 30 height 6
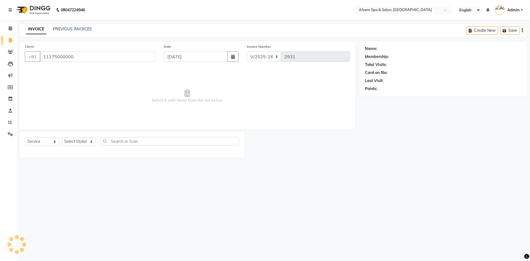
type input "11175000000"
click at [91, 140] on select "Select Stylist aarti bhavna deep Deepika [PERSON_NAME] [PERSON_NAME] [PERSON_NA…" at bounding box center [79, 141] width 34 height 9
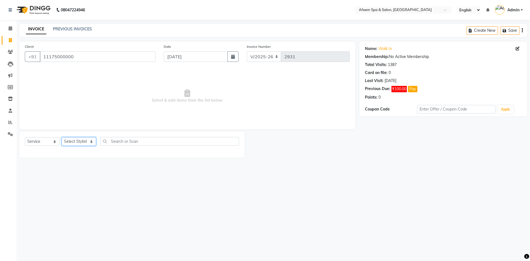
select select "45313"
click at [62, 137] on select "Select Stylist aarti bhavna deep Deepika [PERSON_NAME] [PERSON_NAME] [PERSON_NA…" at bounding box center [79, 141] width 34 height 9
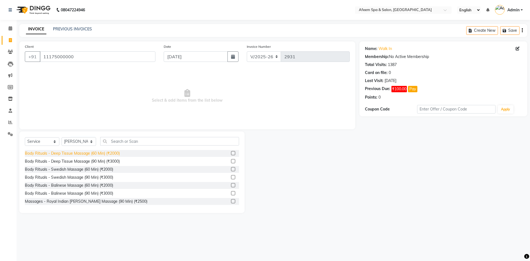
click at [107, 153] on div "Body Rituals - Deep Tissue Massage (60 Min) (₹2000)" at bounding box center [72, 153] width 95 height 6
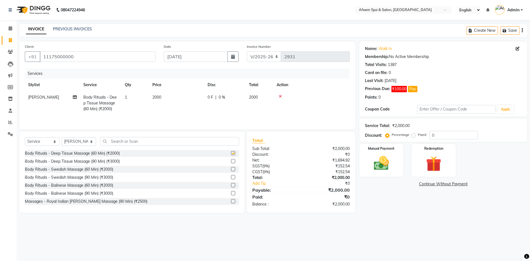
checkbox input "false"
click at [162, 101] on td "2000" at bounding box center [176, 103] width 55 height 24
select select "45313"
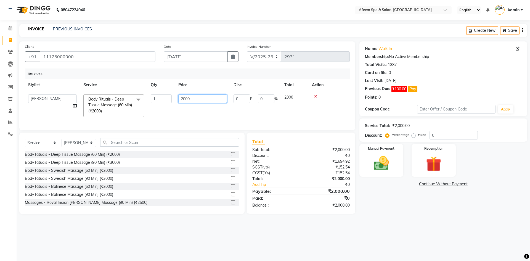
drag, startPoint x: 204, startPoint y: 95, endPoint x: 137, endPoint y: 105, distance: 67.7
click at [137, 105] on tr "aarti bhavna deep [PERSON_NAME] [PERSON_NAME] [PERSON_NAME] Product [PERSON_NAM…" at bounding box center [187, 105] width 325 height 29
type input "4000"
click at [377, 166] on img at bounding box center [381, 163] width 26 height 18
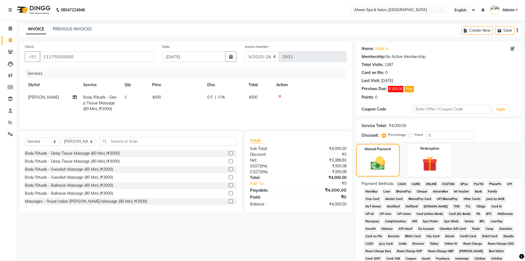
click at [400, 185] on span "CASH" at bounding box center [402, 184] width 12 height 6
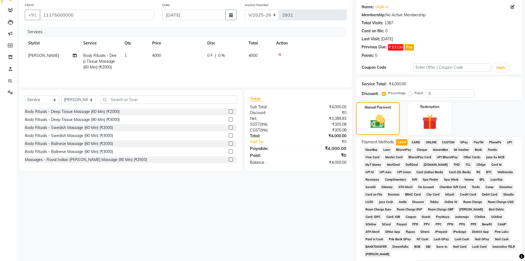
scroll to position [83, 0]
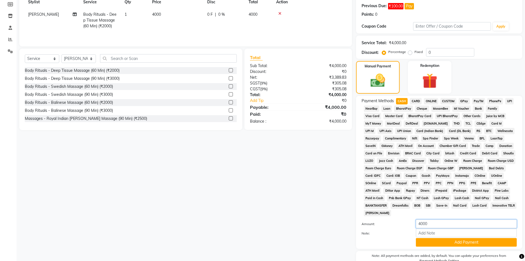
drag, startPoint x: 432, startPoint y: 223, endPoint x: 397, endPoint y: 224, distance: 34.5
click at [397, 224] on div "Amount: 4000" at bounding box center [440, 223] width 164 height 9
type input "3000"
click at [448, 241] on button "Add Payment" at bounding box center [466, 242] width 101 height 9
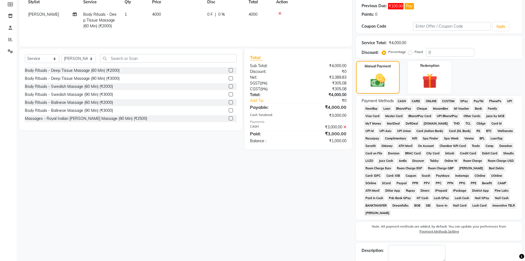
click at [432, 101] on span "ONLINE" at bounding box center [431, 101] width 14 height 6
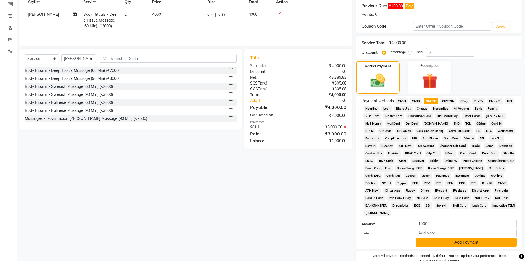
click at [464, 244] on button "Add Payment" at bounding box center [466, 242] width 101 height 9
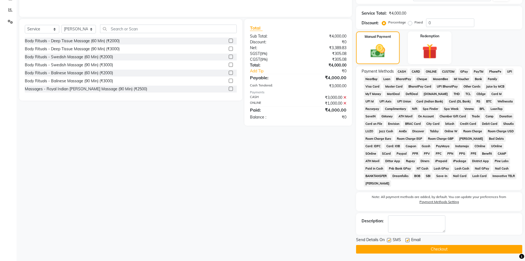
scroll to position [113, 0]
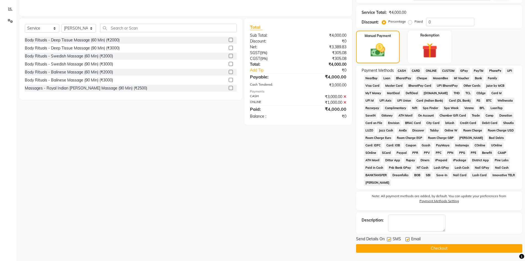
click at [454, 250] on button "Checkout" at bounding box center [439, 248] width 166 height 9
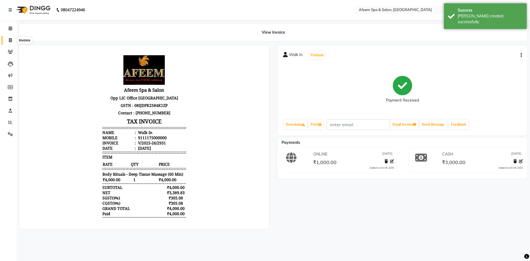
drag, startPoint x: 12, startPoint y: 40, endPoint x: 27, endPoint y: 42, distance: 14.7
click at [12, 40] on span at bounding box center [11, 40] width 10 height 6
select select "service"
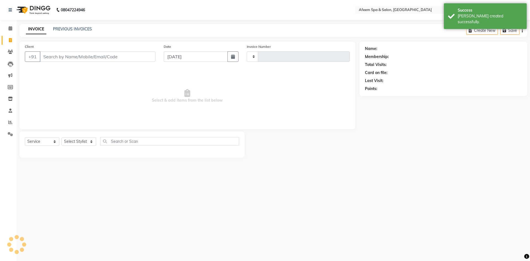
type input "2932"
select select "750"
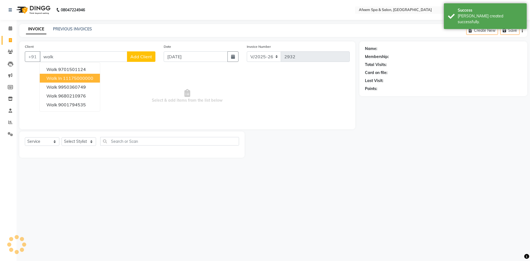
click at [65, 76] on ngb-highlight "11175000000" at bounding box center [78, 78] width 30 height 6
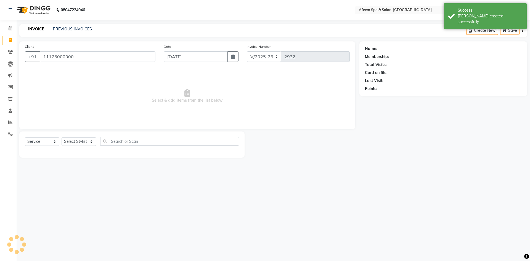
type input "11175000000"
click at [78, 140] on select "Select Stylist" at bounding box center [79, 141] width 34 height 9
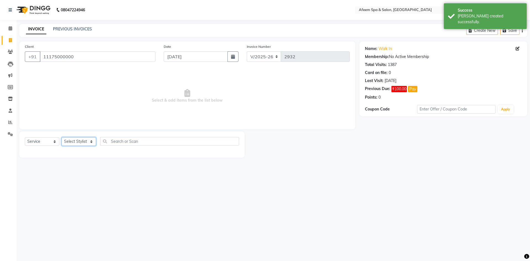
select select "45314"
click at [62, 137] on select "Select Stylist aarti bhavna deep Deepika [PERSON_NAME] [PERSON_NAME] [PERSON_NA…" at bounding box center [79, 141] width 34 height 9
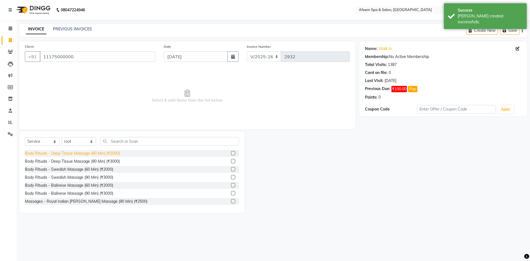
click at [113, 153] on div "Body Rituals - Deep Tissue Massage (60 Min) (₹2000)" at bounding box center [72, 153] width 95 height 6
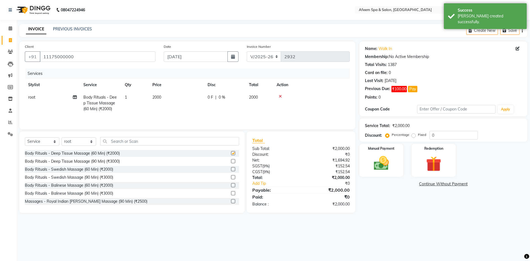
checkbox input "false"
click at [153, 99] on span "2000" at bounding box center [156, 97] width 9 height 5
select select "45314"
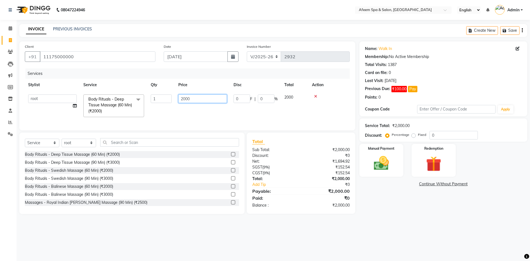
drag, startPoint x: 191, startPoint y: 99, endPoint x: 174, endPoint y: 103, distance: 17.1
click at [174, 103] on tr "aarti bhavna deep [PERSON_NAME] [PERSON_NAME] [PERSON_NAME] Product [PERSON_NAM…" at bounding box center [187, 105] width 325 height 29
type input "4500"
click at [380, 162] on img at bounding box center [381, 163] width 26 height 18
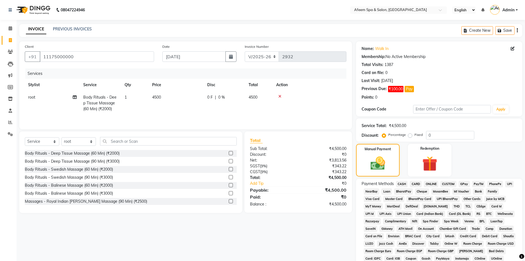
click at [432, 183] on span "ONLINE" at bounding box center [431, 184] width 14 height 6
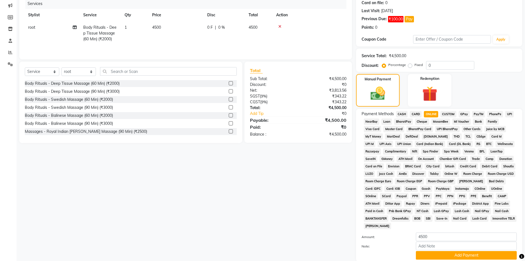
scroll to position [110, 0]
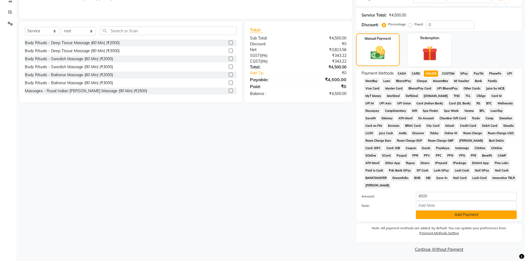
click at [445, 216] on button "Add Payment" at bounding box center [466, 214] width 101 height 9
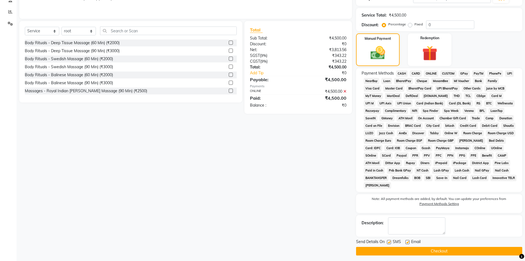
click at [438, 247] on button "Checkout" at bounding box center [439, 251] width 166 height 9
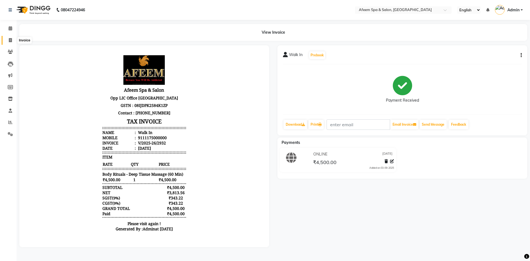
click at [9, 40] on icon at bounding box center [10, 40] width 3 height 4
select select "service"
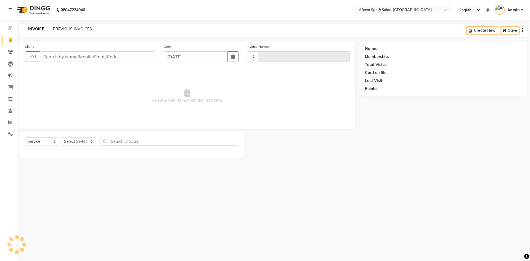
type input "w"
type input "2933"
select select "750"
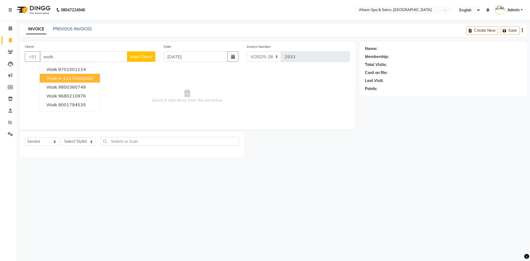
click at [82, 75] on button "Walk In 11175000000" at bounding box center [70, 78] width 60 height 9
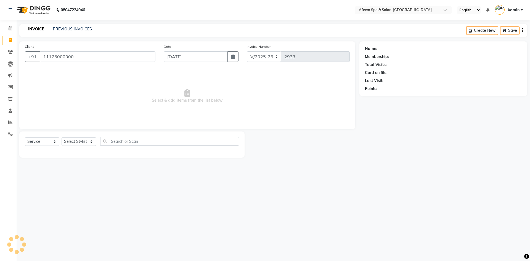
type input "11175000000"
click at [82, 142] on select "Select Stylist aarti bhavna deep Deepika [PERSON_NAME] [PERSON_NAME] [PERSON_NA…" at bounding box center [79, 141] width 34 height 9
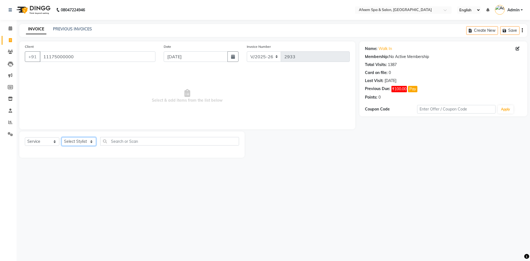
select select "71188"
click at [62, 137] on select "Select Stylist aarti bhavna deep Deepika [PERSON_NAME] [PERSON_NAME] [PERSON_NA…" at bounding box center [79, 141] width 34 height 9
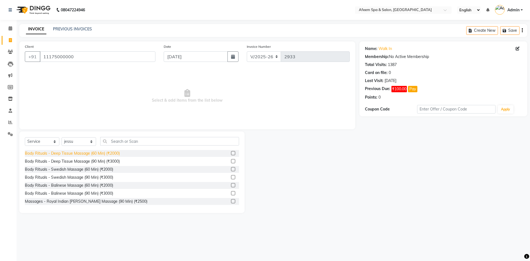
click at [114, 152] on div "Body Rituals - Deep Tissue Massage (60 Min) (₹2000)" at bounding box center [72, 153] width 95 height 6
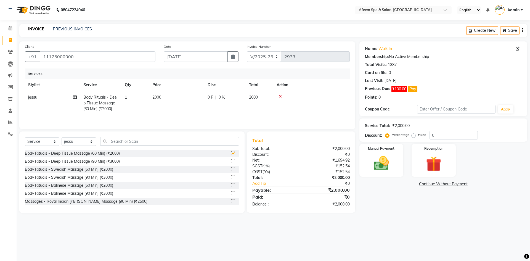
checkbox input "false"
click at [153, 101] on td "2000" at bounding box center [176, 103] width 55 height 24
select select "71188"
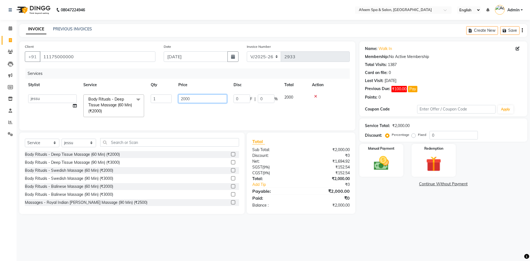
drag, startPoint x: 199, startPoint y: 101, endPoint x: 177, endPoint y: 101, distance: 21.8
click at [177, 101] on td "2000" at bounding box center [202, 105] width 55 height 29
type input "2"
click at [77, 28] on link "PREVIOUS INVOICES" at bounding box center [72, 28] width 39 height 5
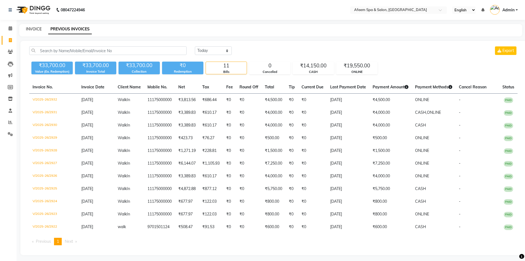
click at [33, 30] on link "INVOICE" at bounding box center [34, 28] width 16 height 5
select select "service"
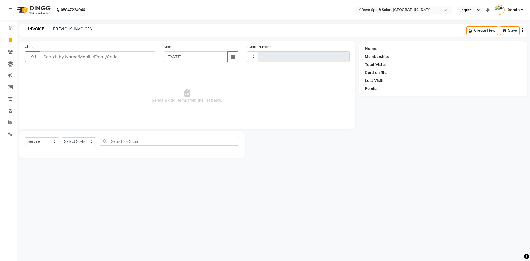
type input "2933"
select select "750"
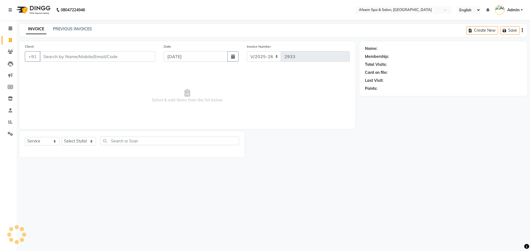
select select "750"
select select "service"
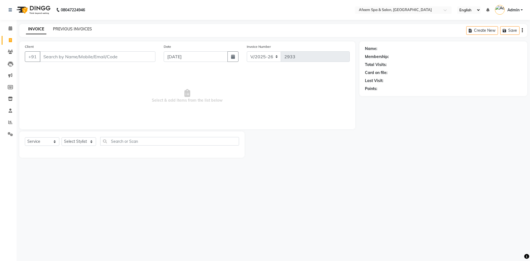
click at [90, 30] on link "PREVIOUS INVOICES" at bounding box center [72, 28] width 39 height 5
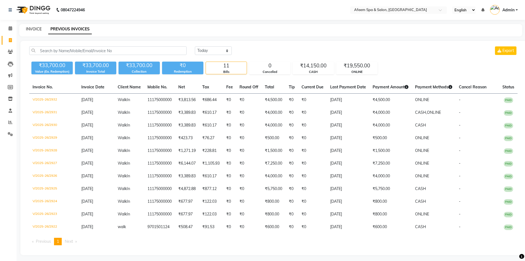
click at [35, 30] on link "INVOICE" at bounding box center [34, 28] width 16 height 5
select select "service"
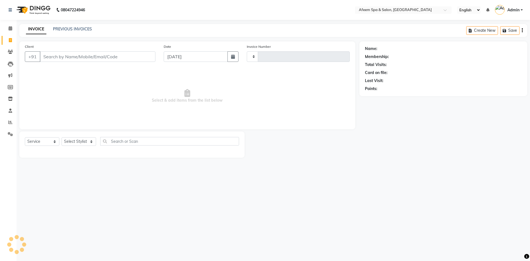
type input "2933"
select select "750"
click at [78, 32] on div "INVOICE PREVIOUS INVOICES" at bounding box center [58, 29] width 79 height 6
click at [78, 29] on link "PREVIOUS INVOICES" at bounding box center [72, 28] width 39 height 5
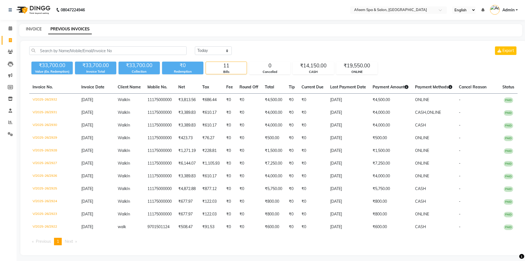
click at [36, 29] on link "INVOICE" at bounding box center [34, 28] width 16 height 5
select select "service"
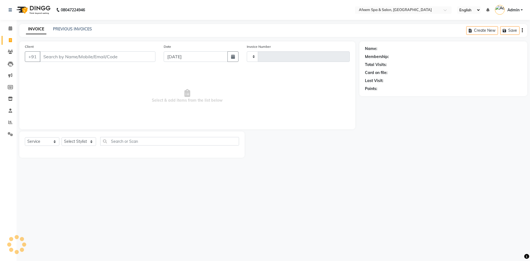
type input "2933"
select select "750"
click at [82, 28] on link "PREVIOUS INVOICES" at bounding box center [72, 28] width 39 height 5
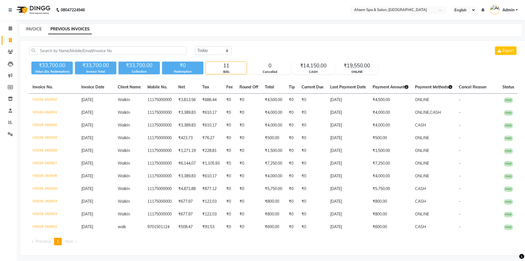
click at [36, 26] on link "INVOICE" at bounding box center [34, 28] width 16 height 5
select select "service"
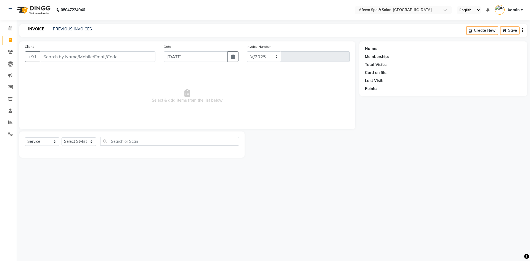
select select "750"
type input "2933"
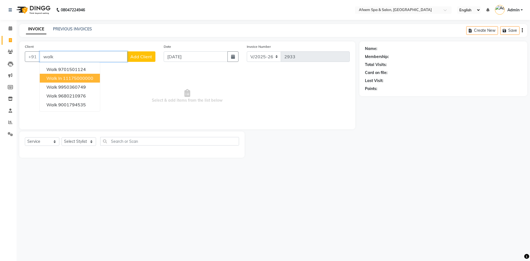
click at [86, 77] on ngb-highlight "11175000000" at bounding box center [78, 78] width 30 height 6
type input "11175000000"
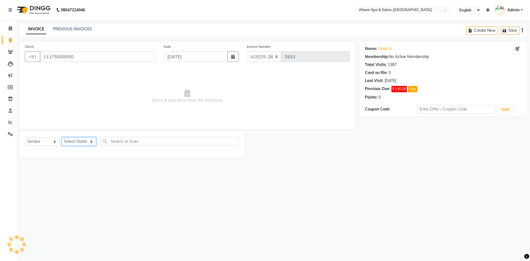
click at [86, 139] on select "Select Stylist aarti bhavna deep Deepika [PERSON_NAME] [PERSON_NAME] [PERSON_NA…" at bounding box center [79, 141] width 34 height 9
select select "47380"
click at [62, 137] on select "Select Stylist aarti bhavna deep Deepika [PERSON_NAME] [PERSON_NAME] [PERSON_NA…" at bounding box center [79, 141] width 34 height 9
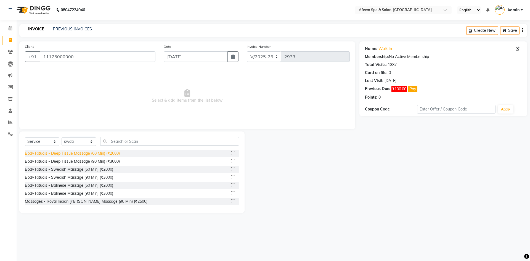
click at [105, 152] on div "Body Rituals - Deep Tissue Massage (60 Min) (₹2000)" at bounding box center [72, 153] width 95 height 6
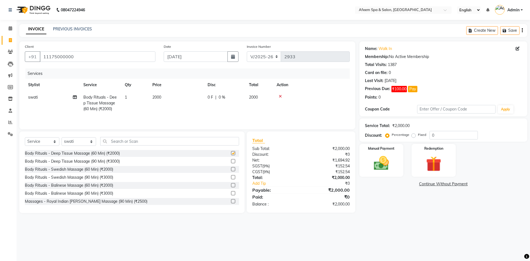
checkbox input "false"
click at [162, 98] on td "2000" at bounding box center [176, 103] width 55 height 24
select select "47380"
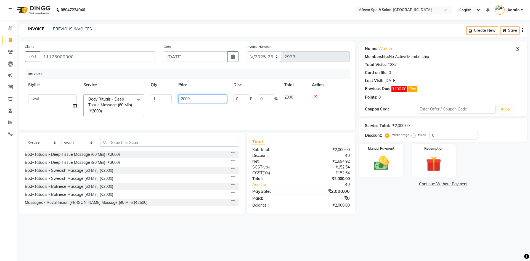
drag, startPoint x: 201, startPoint y: 97, endPoint x: 146, endPoint y: 106, distance: 56.3
click at [146, 106] on tr "aarti bhavna deep [PERSON_NAME] [PERSON_NAME] [PERSON_NAME] Product [PERSON_NAM…" at bounding box center [187, 105] width 325 height 29
type input "6000"
click at [87, 147] on div "Select Service Product Membership Package Voucher Prepaid Gift Card Select Styl…" at bounding box center [132, 144] width 214 height 13
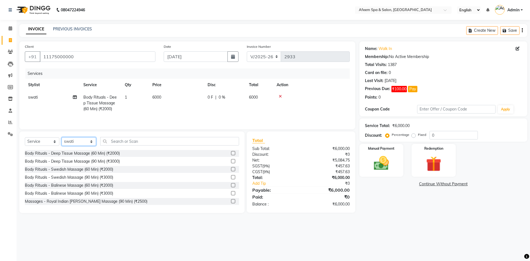
select select "48034"
click at [62, 137] on select "Select Stylist aarti bhavna deep Deepika [PERSON_NAME] [PERSON_NAME] [PERSON_NA…" at bounding box center [79, 141] width 34 height 9
click at [114, 156] on div "Body Rituals - Deep Tissue Massage (60 Min) (₹2000)" at bounding box center [72, 153] width 95 height 6
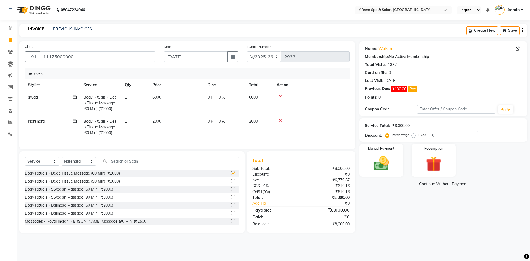
checkbox input "false"
click at [381, 163] on img at bounding box center [381, 163] width 26 height 18
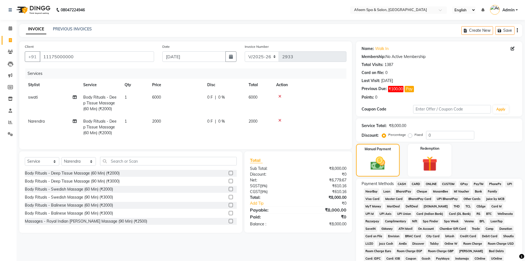
click at [434, 184] on span "ONLINE" at bounding box center [431, 184] width 14 height 6
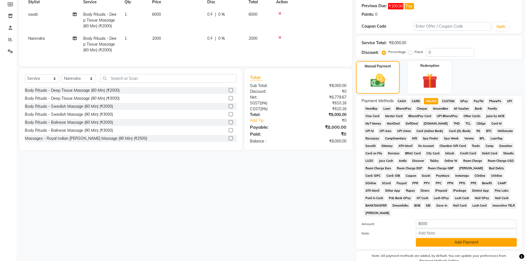
click at [442, 242] on button "Add Payment" at bounding box center [466, 242] width 101 height 9
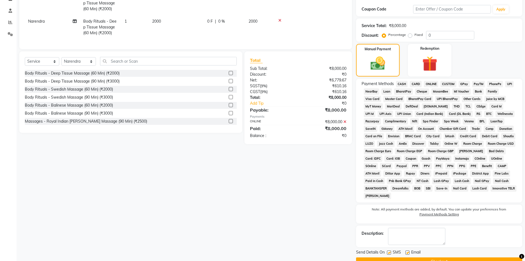
scroll to position [113, 0]
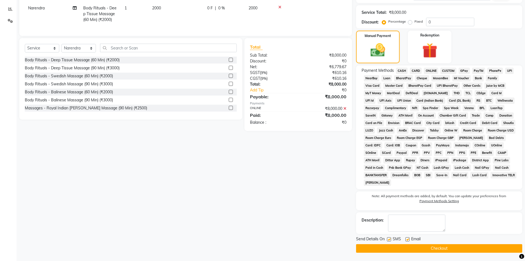
click at [432, 250] on button "Checkout" at bounding box center [439, 248] width 166 height 9
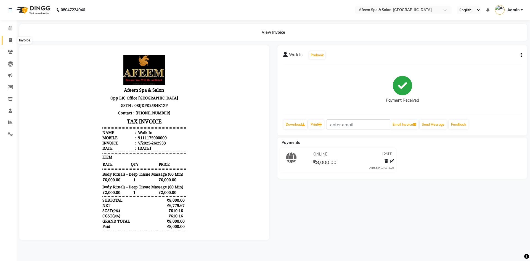
click at [9, 38] on icon at bounding box center [10, 40] width 3 height 4
select select "service"
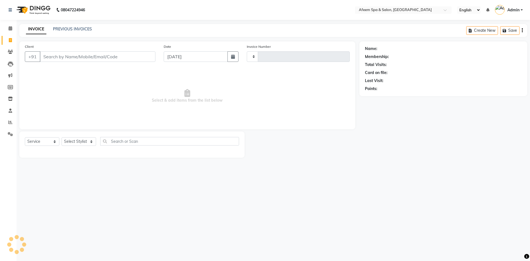
type input "2934"
select select "750"
click at [72, 29] on link "PREVIOUS INVOICES" at bounding box center [72, 28] width 39 height 5
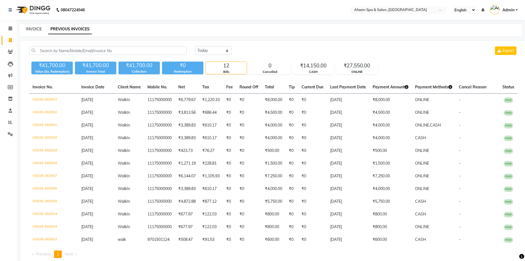
click at [39, 29] on link "INVOICE" at bounding box center [34, 28] width 16 height 5
select select "service"
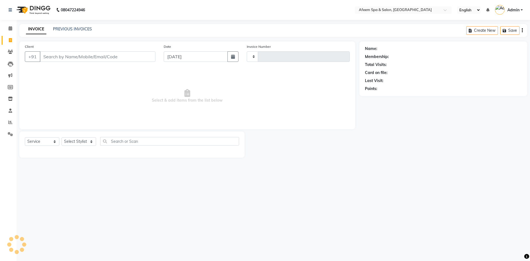
type input "2934"
select select "750"
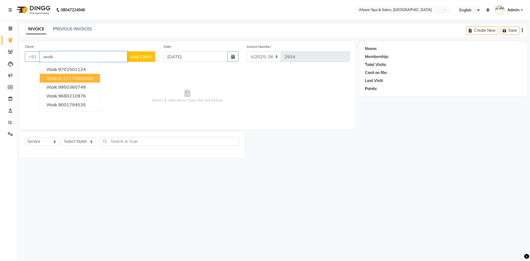
click at [61, 79] on span "Walk In" at bounding box center [53, 78] width 15 height 6
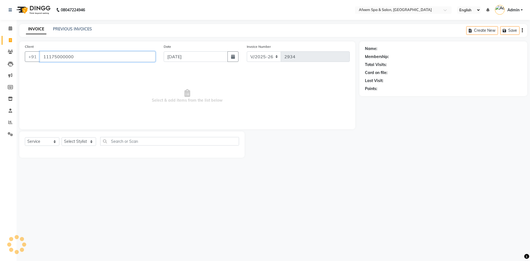
type input "11175000000"
click at [79, 142] on select "Select Stylist aarti bhavna deep Deepika [PERSON_NAME] [PERSON_NAME] [PERSON_NA…" at bounding box center [79, 141] width 34 height 9
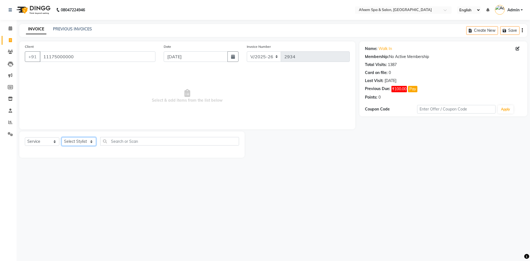
select select "45310"
click at [62, 137] on select "Select Stylist aarti bhavna deep Deepika [PERSON_NAME] [PERSON_NAME] [PERSON_NA…" at bounding box center [79, 141] width 34 height 9
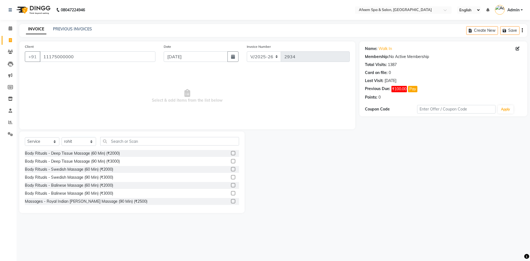
click at [114, 148] on div "Select Service Product Membership Package Voucher Prepaid Gift Card Select Styl…" at bounding box center [132, 143] width 214 height 13
click at [114, 151] on div "Body Rituals - Deep Tissue Massage (60 Min) (₹2000)" at bounding box center [72, 153] width 95 height 6
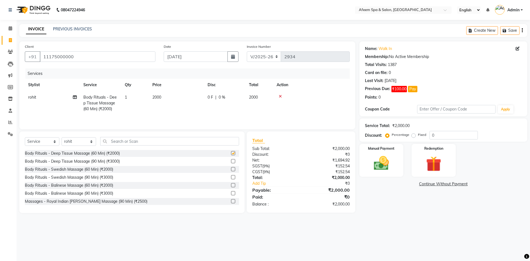
checkbox input "false"
click at [165, 97] on td "2000" at bounding box center [176, 103] width 55 height 24
select select "45310"
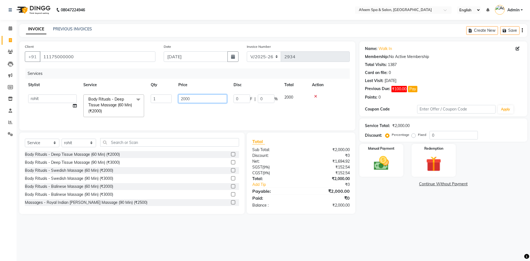
click at [180, 97] on input "2000" at bounding box center [202, 98] width 49 height 9
drag, startPoint x: 181, startPoint y: 95, endPoint x: 113, endPoint y: 94, distance: 67.9
click at [113, 94] on tr "aarti bhavna deep [PERSON_NAME] [PERSON_NAME] [PERSON_NAME] Product [PERSON_NAM…" at bounding box center [187, 105] width 325 height 29
type input "250"
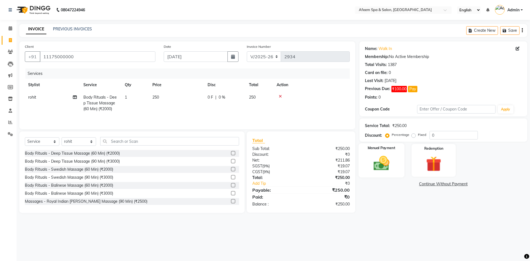
click at [385, 159] on img at bounding box center [381, 163] width 26 height 18
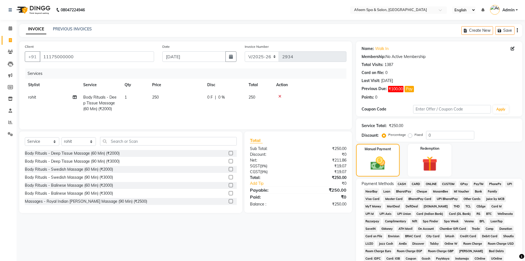
click at [435, 183] on span "ONLINE" at bounding box center [431, 184] width 14 height 6
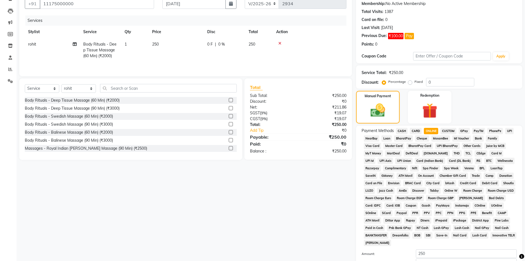
scroll to position [110, 0]
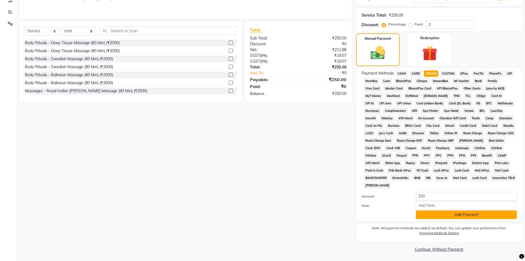
click at [434, 217] on button "Add Payment" at bounding box center [466, 214] width 101 height 9
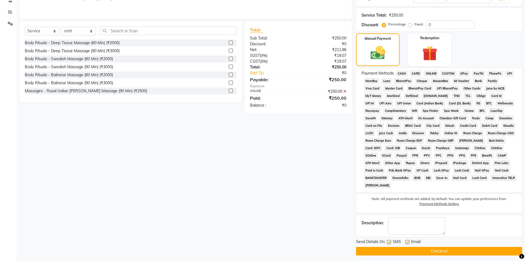
click at [413, 247] on button "Checkout" at bounding box center [439, 251] width 166 height 9
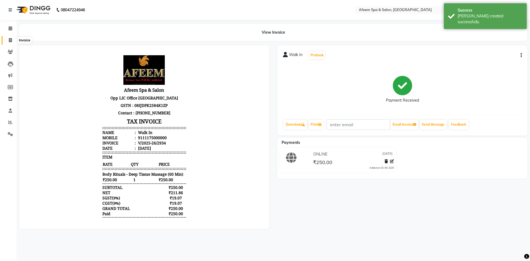
click at [9, 38] on icon at bounding box center [10, 40] width 3 height 4
select select "service"
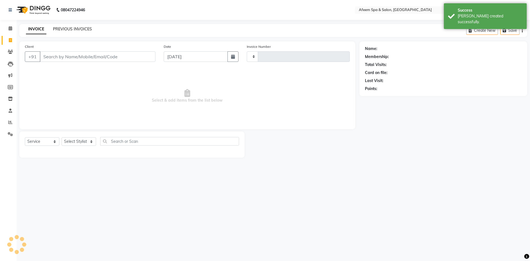
click at [62, 29] on link "PREVIOUS INVOICES" at bounding box center [72, 28] width 39 height 5
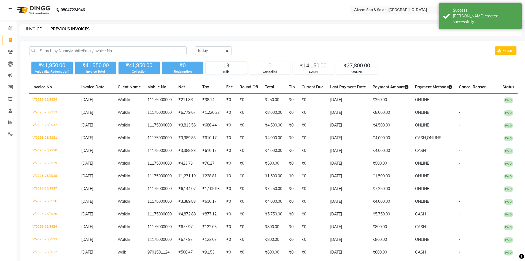
click at [31, 27] on link "INVOICE" at bounding box center [34, 28] width 16 height 5
select select "service"
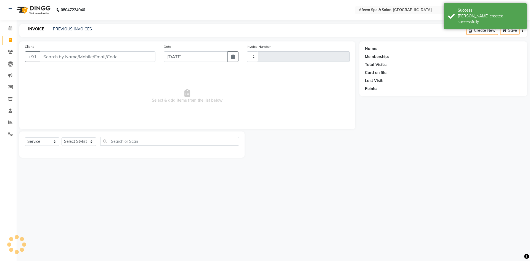
type input "2935"
select select "750"
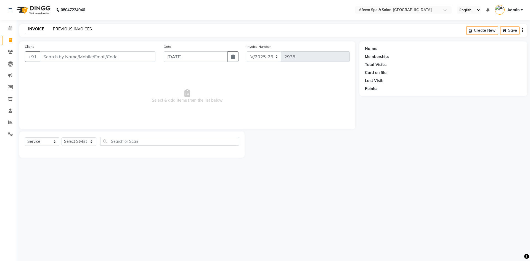
click at [83, 30] on link "PREVIOUS INVOICES" at bounding box center [72, 28] width 39 height 5
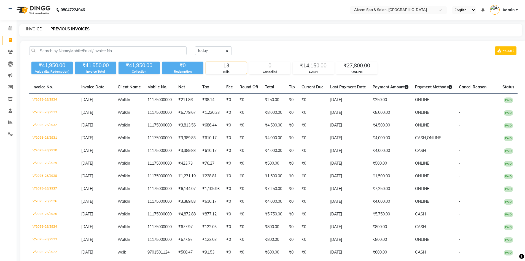
click at [35, 27] on link "INVOICE" at bounding box center [34, 28] width 16 height 5
select select "service"
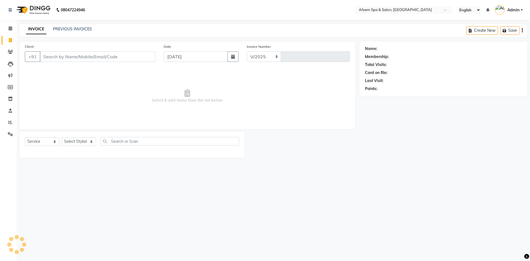
select select "750"
type input "2935"
click at [82, 30] on link "PREVIOUS INVOICES" at bounding box center [72, 28] width 39 height 5
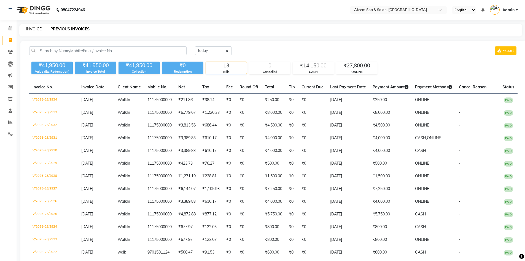
click at [36, 29] on link "INVOICE" at bounding box center [34, 28] width 16 height 5
select select "service"
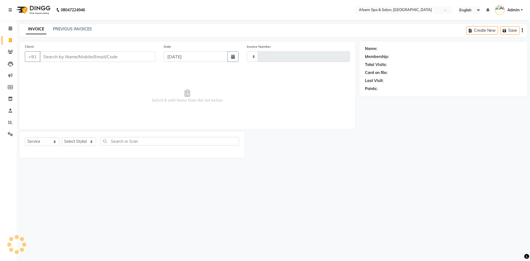
type input "2935"
select select "750"
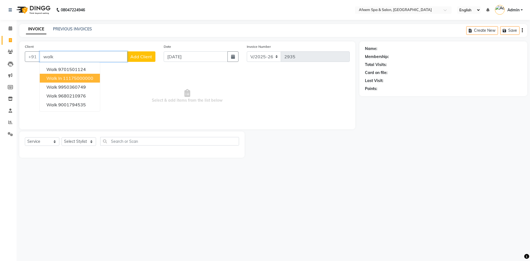
click at [76, 80] on ngb-highlight "11175000000" at bounding box center [78, 78] width 30 height 6
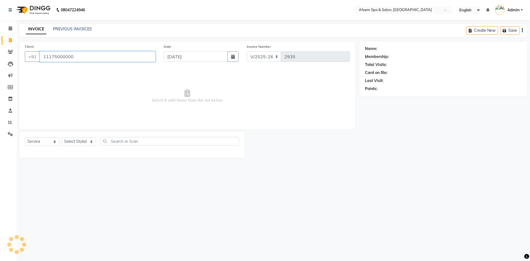
type input "11175000000"
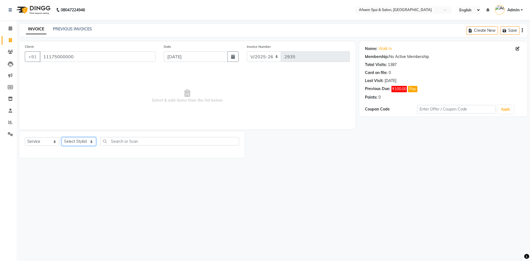
click at [81, 142] on select "Select Stylist aarti bhavna deep Deepika [PERSON_NAME] [PERSON_NAME] [PERSON_NA…" at bounding box center [79, 141] width 34 height 9
select select "28158"
click at [62, 137] on select "Select Stylist aarti bhavna deep Deepika [PERSON_NAME] [PERSON_NAME] [PERSON_NA…" at bounding box center [79, 141] width 34 height 9
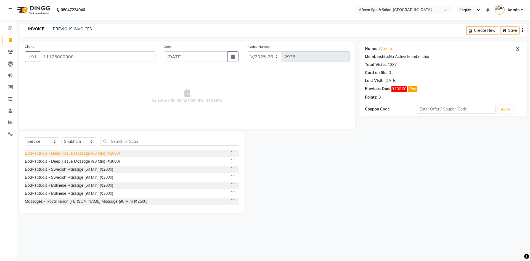
click at [115, 151] on div "Body Rituals - Deep Tissue Massage (60 Min) (₹2000)" at bounding box center [72, 153] width 95 height 6
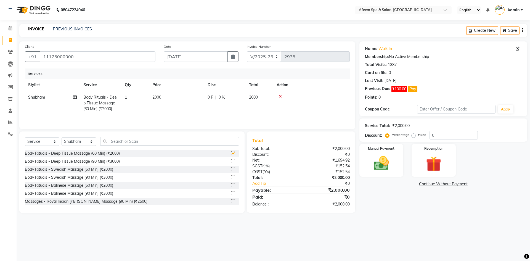
checkbox input "false"
click at [158, 99] on span "2000" at bounding box center [156, 97] width 9 height 5
select select "28158"
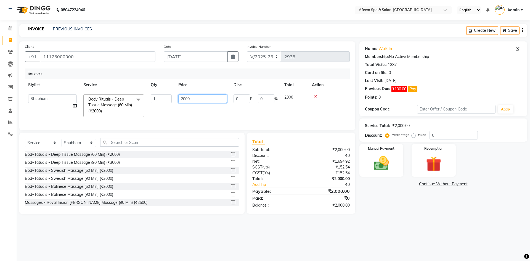
drag, startPoint x: 192, startPoint y: 98, endPoint x: 180, endPoint y: 99, distance: 12.2
click at [180, 99] on input "2000" at bounding box center [202, 98] width 49 height 9
type input "650"
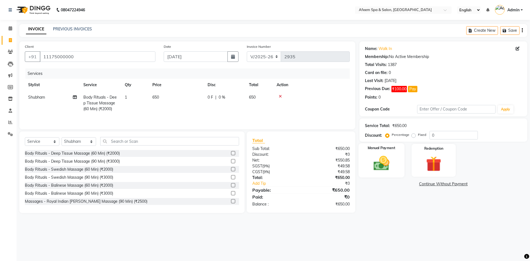
click at [385, 164] on img at bounding box center [381, 163] width 26 height 18
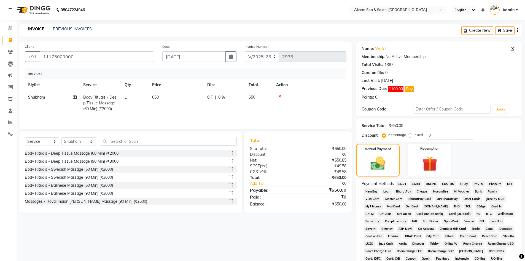
click at [402, 185] on span "CASH" at bounding box center [402, 184] width 12 height 6
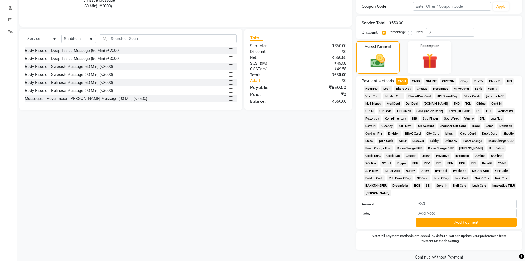
scroll to position [110, 0]
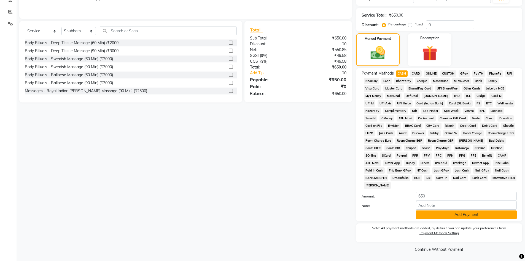
click at [442, 216] on button "Add Payment" at bounding box center [466, 214] width 101 height 9
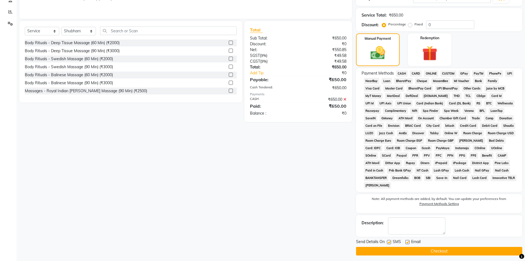
click at [445, 251] on button "Checkout" at bounding box center [439, 251] width 166 height 9
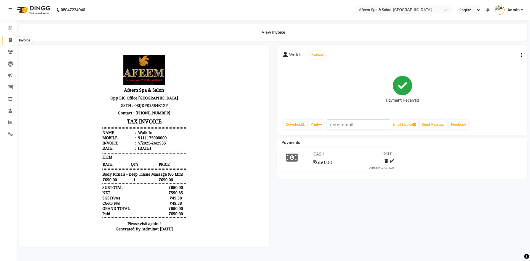
click at [7, 40] on span at bounding box center [11, 40] width 10 height 6
select select "service"
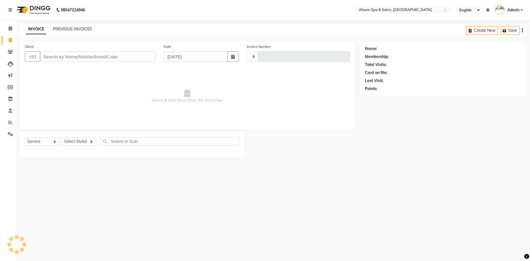
type input "2936"
select select "750"
